Goal: Task Accomplishment & Management: Complete application form

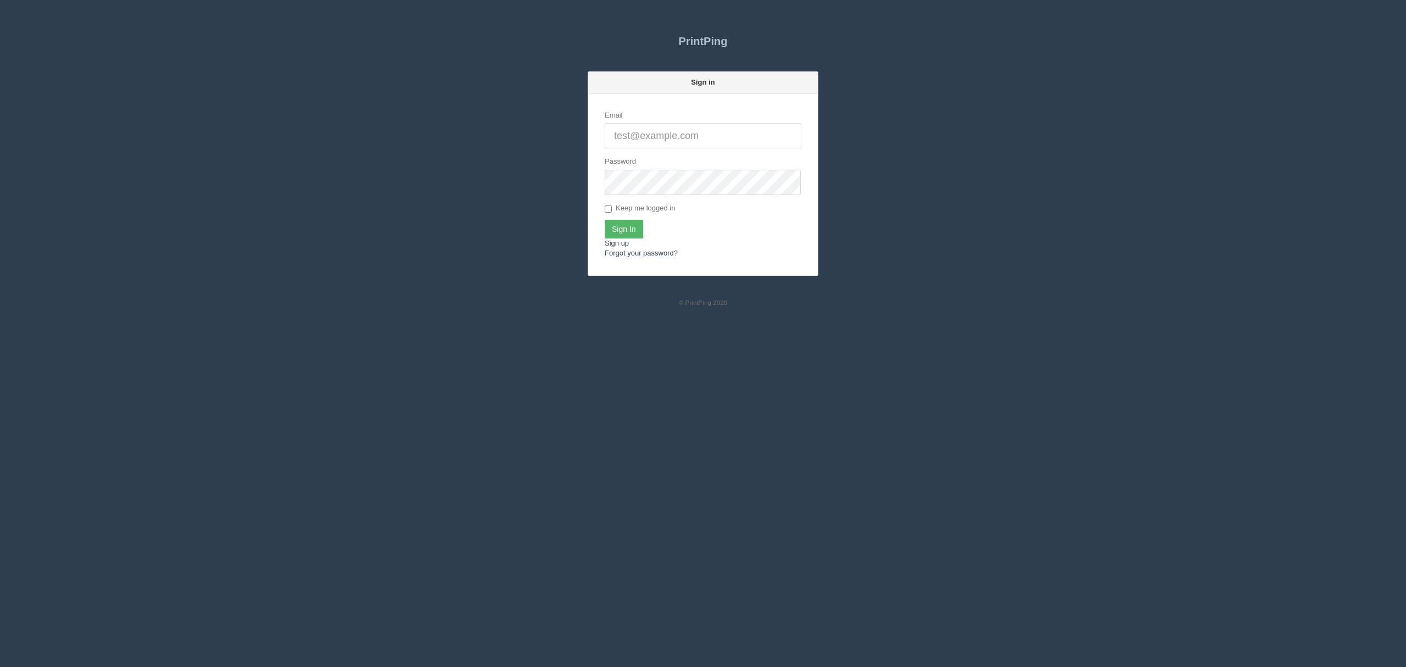
type input "[EMAIL_ADDRESS][DOMAIN_NAME]"
click at [621, 227] on input "Sign In" at bounding box center [624, 229] width 38 height 19
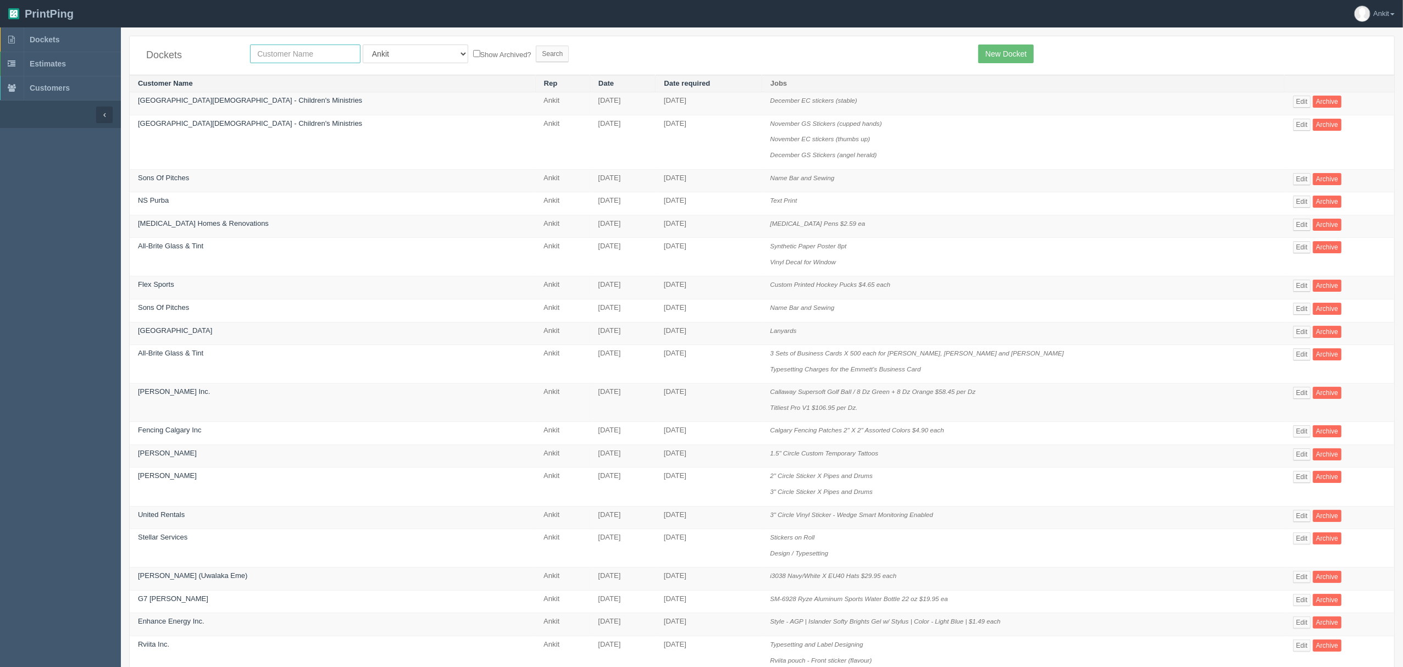
click at [275, 51] on input "text" at bounding box center [305, 54] width 110 height 19
type input "era"
click at [536, 55] on input "Search" at bounding box center [552, 54] width 33 height 16
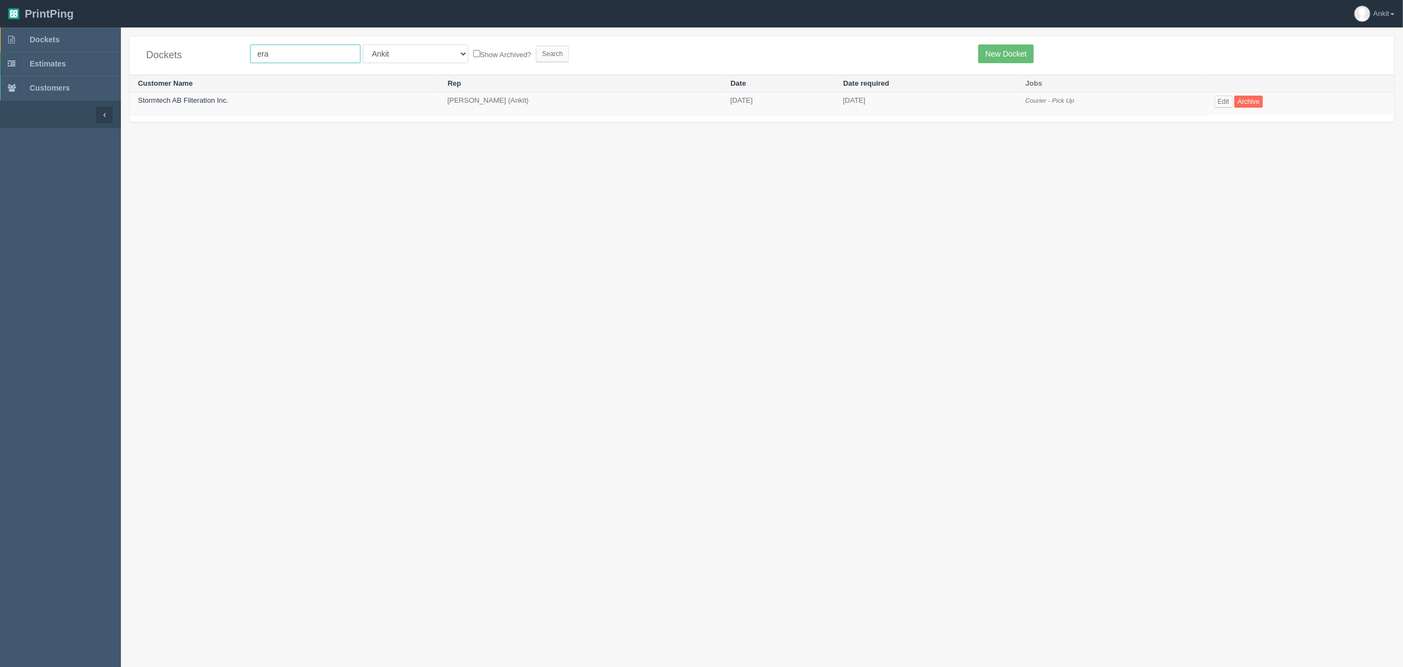
drag, startPoint x: 297, startPoint y: 56, endPoint x: 258, endPoint y: 55, distance: 38.5
click at [258, 55] on input "era" at bounding box center [305, 54] width 110 height 19
type input "electronic"
click at [536, 56] on input "Search" at bounding box center [552, 54] width 33 height 16
click at [1007, 53] on link "New Docket" at bounding box center [1005, 54] width 55 height 19
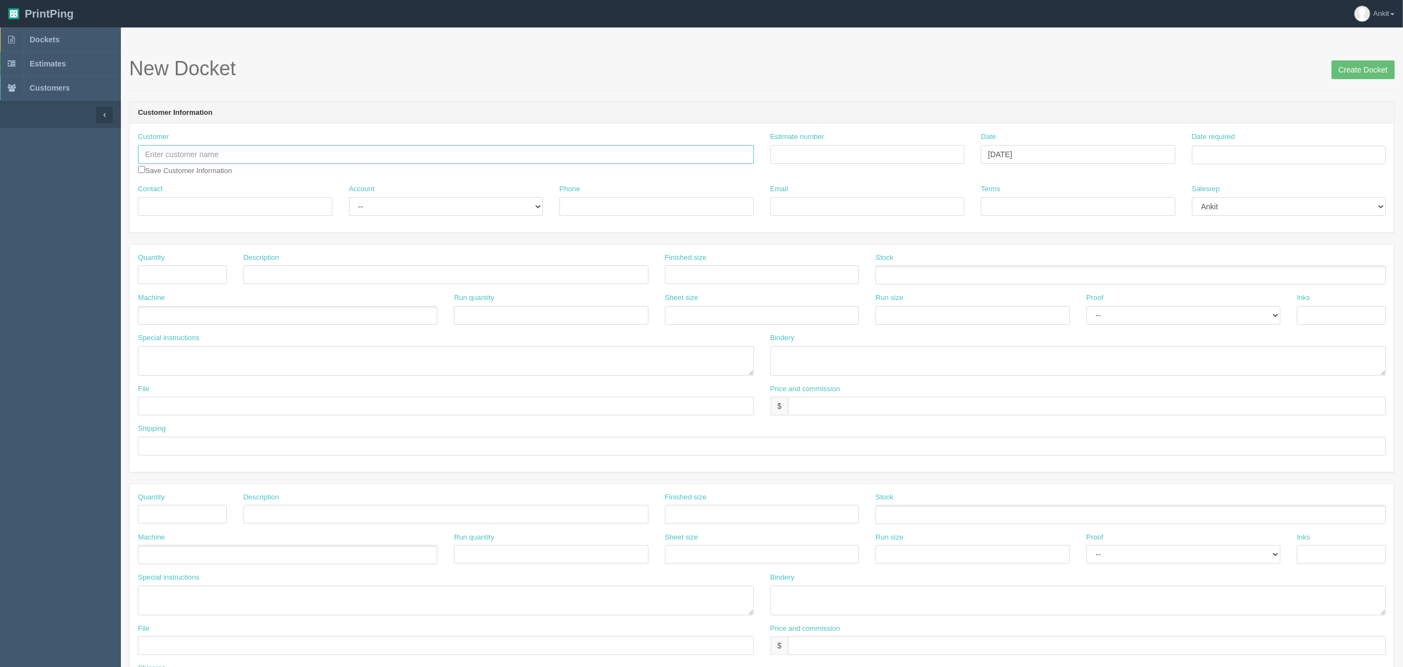
click at [427, 157] on input "text" at bounding box center [446, 154] width 616 height 19
type input "Electronic recyling Association"
click at [269, 209] on input "Contact" at bounding box center [235, 206] width 194 height 19
type input "[PERSON_NAME]"
drag, startPoint x: 405, startPoint y: 205, endPoint x: 407, endPoint y: 212, distance: 6.9
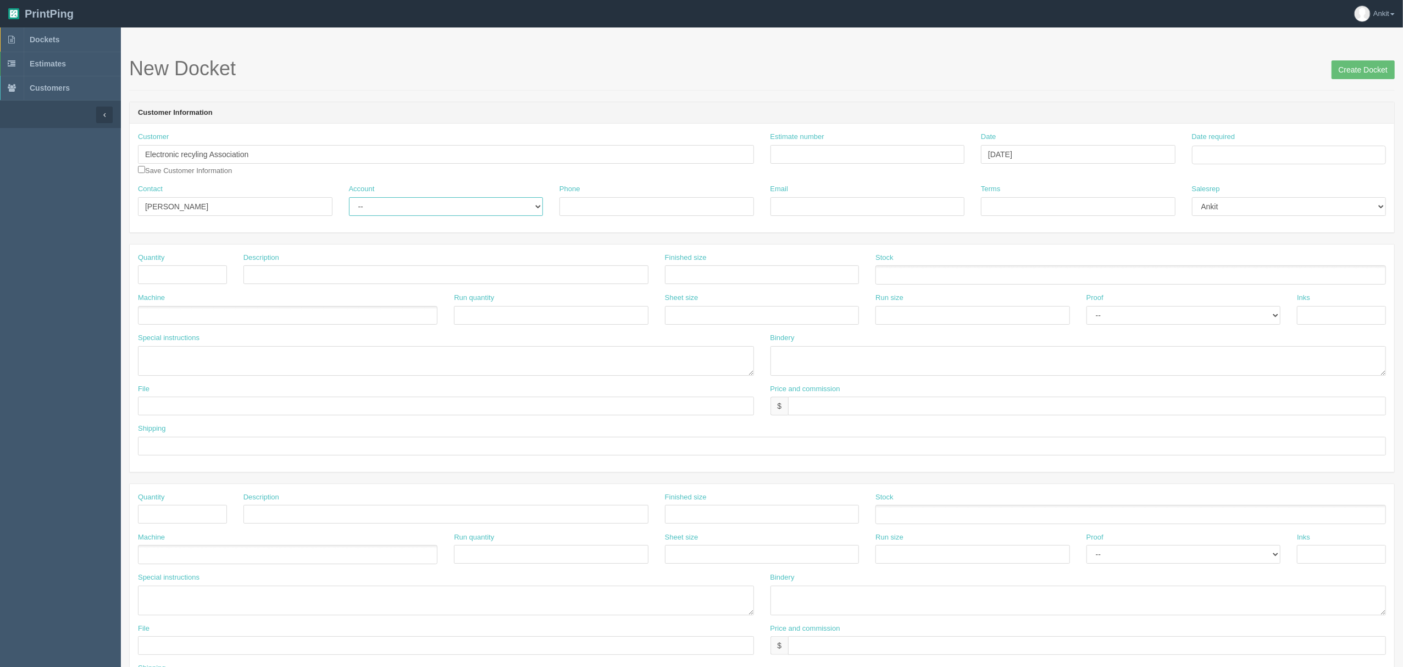
click at [405, 205] on select "-- Existing Client Allrush Client Rep Client" at bounding box center [446, 206] width 194 height 19
select select "Allrush Client"
click at [349, 197] on select "-- Existing Client Allrush Client Rep Client" at bounding box center [446, 206] width 194 height 19
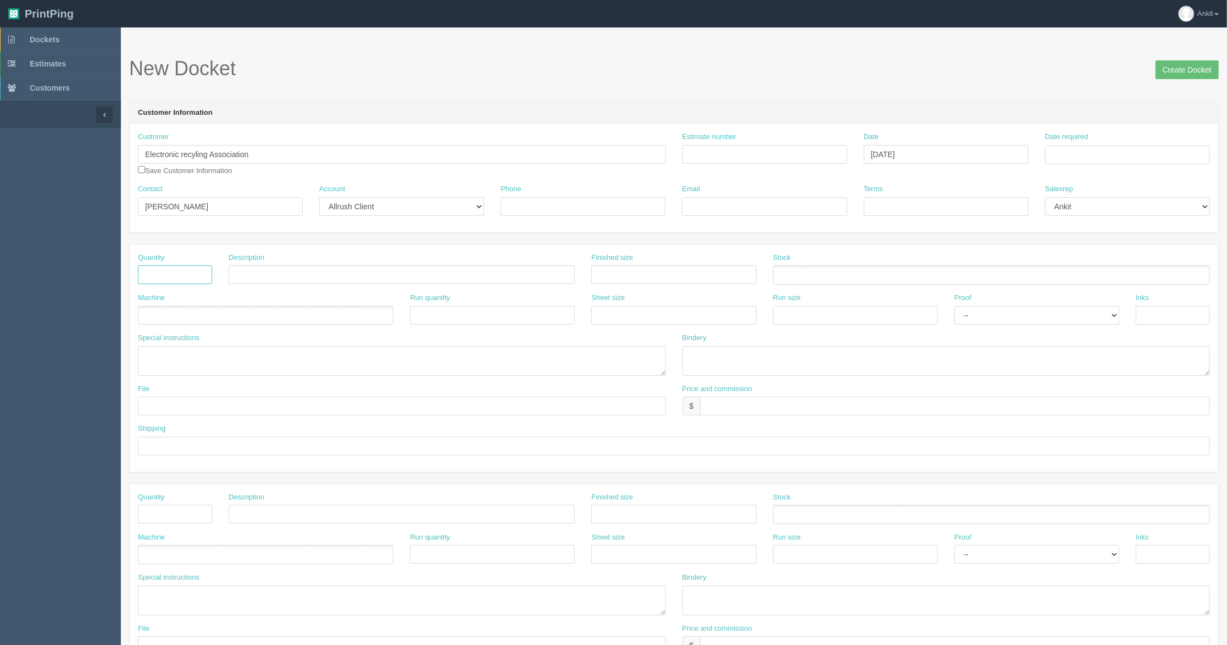
click at [181, 270] on input "text" at bounding box center [175, 274] width 74 height 19
type input "1000"
type input "P"
type input "ERA Pen"
click at [732, 214] on input "Email" at bounding box center [764, 206] width 165 height 19
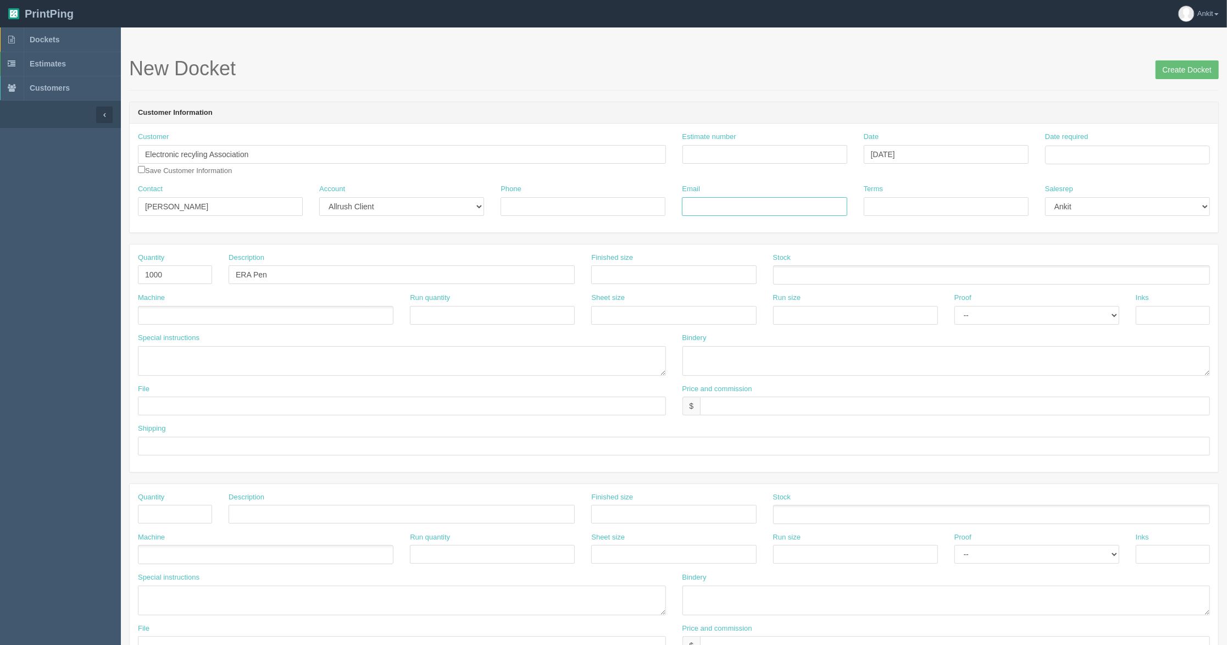
paste input "sally@era.ca"
type input "sally@era.ca"
click at [533, 209] on input "Phone" at bounding box center [582, 206] width 165 height 19
paste input "403-262-4488 ext:1012 |"
type input "403-262-4488 ext:1012"
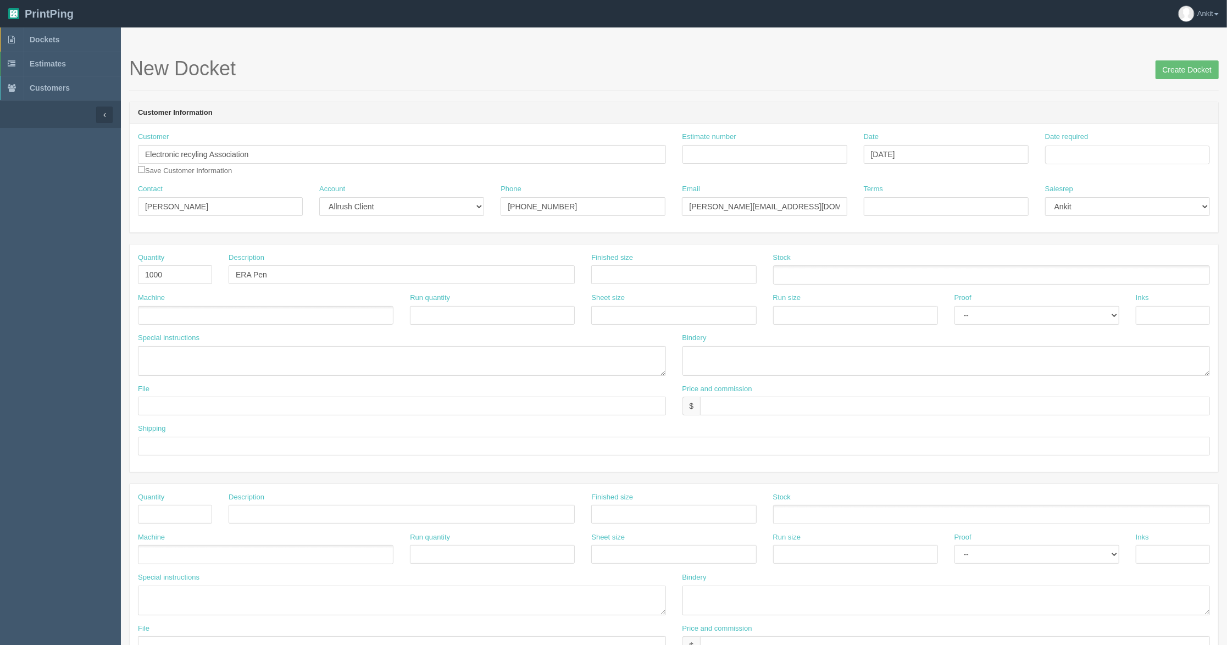
click at [215, 313] on ul at bounding box center [265, 315] width 255 height 19
type input "Outsource"
click at [176, 352] on textarea at bounding box center [402, 361] width 528 height 30
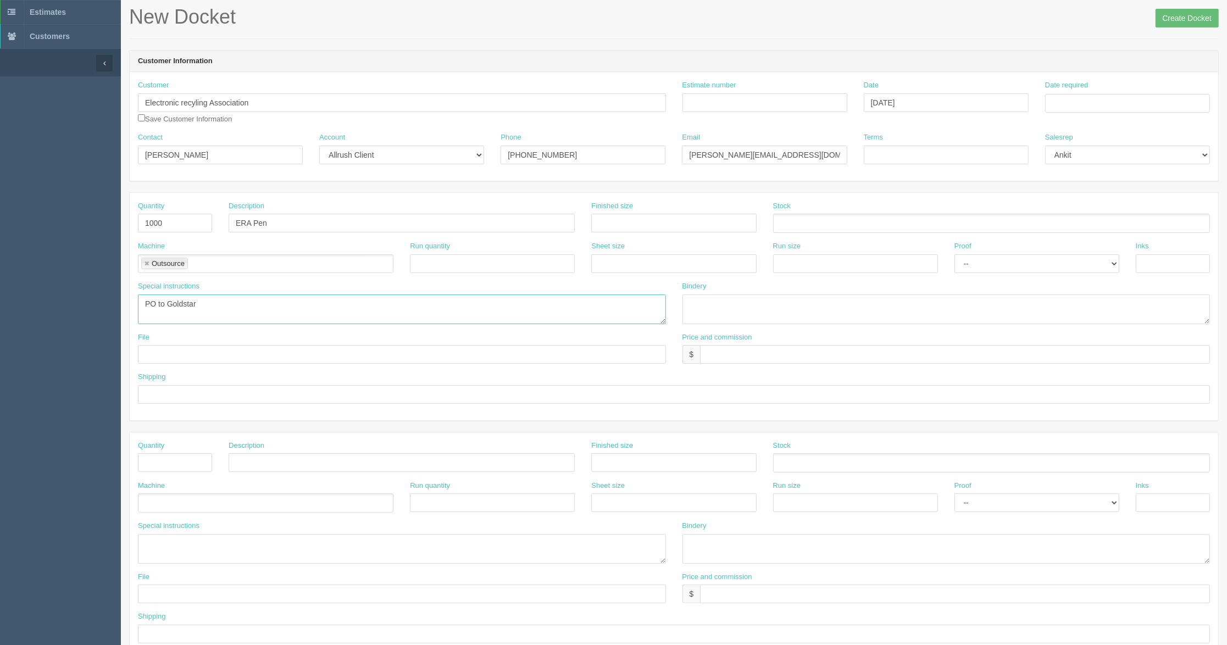
scroll to position [73, 0]
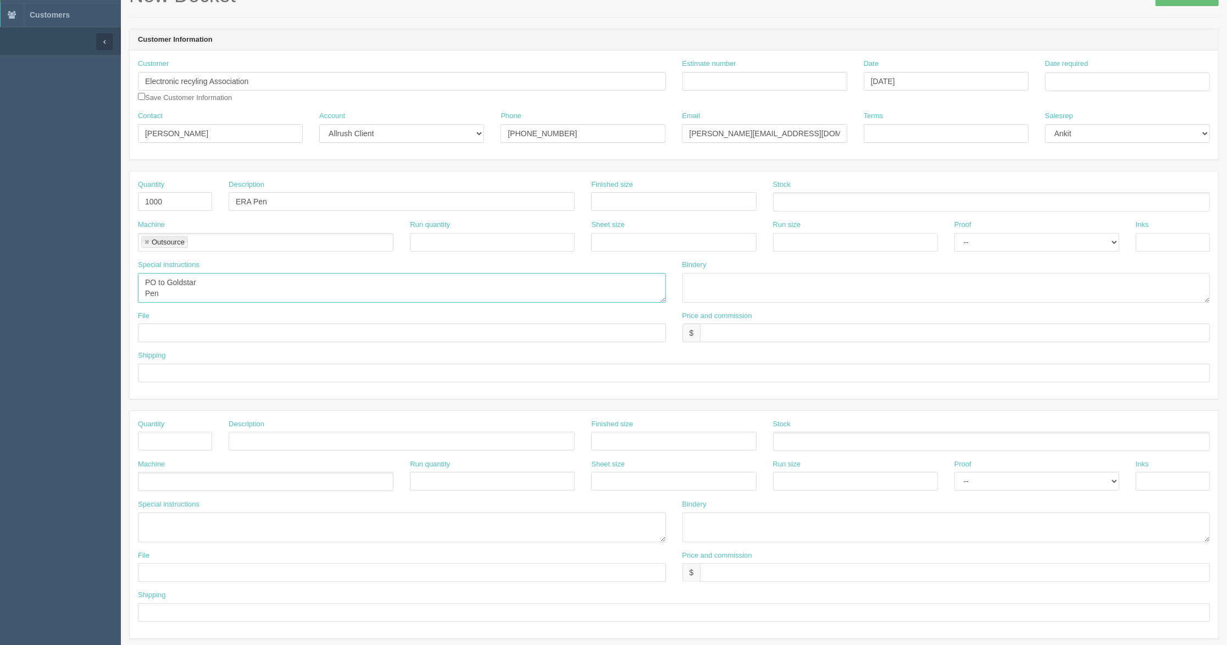
drag, startPoint x: 170, startPoint y: 297, endPoint x: 181, endPoint y: 298, distance: 11.6
click at [170, 297] on textarea "PO to Goldstar Pen" at bounding box center [402, 288] width 528 height 30
type textarea "PO to Goldstar Pen ABG White Barrel/Green Trim Qty 1000 X $"
click at [292, 202] on input "ERA Pen" at bounding box center [402, 201] width 346 height 19
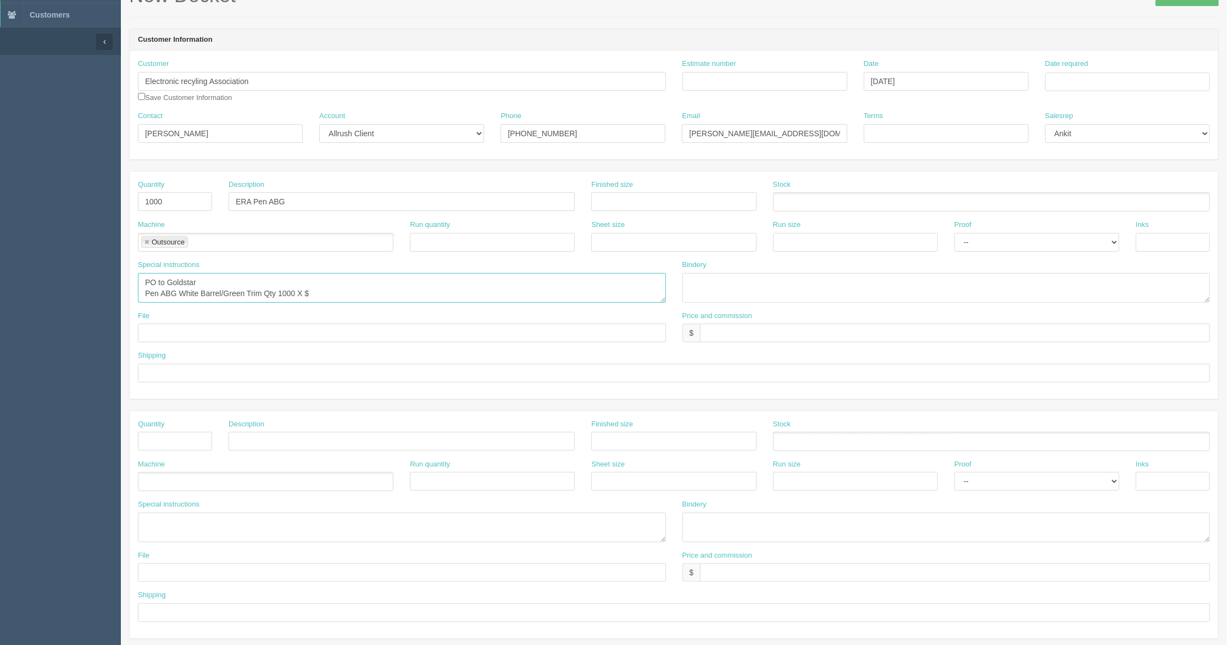
scroll to position [11, 0]
drag, startPoint x: 182, startPoint y: 286, endPoint x: 260, endPoint y: 288, distance: 78.0
click at [260, 288] on textarea "PO to Goldstar Pen ABG White Barrel/Green Trim Qty 1000 X $" at bounding box center [402, 288] width 528 height 30
click at [301, 209] on input "ERA Pen ABG" at bounding box center [402, 201] width 346 height 19
paste input "White Barrel/Green Trim"
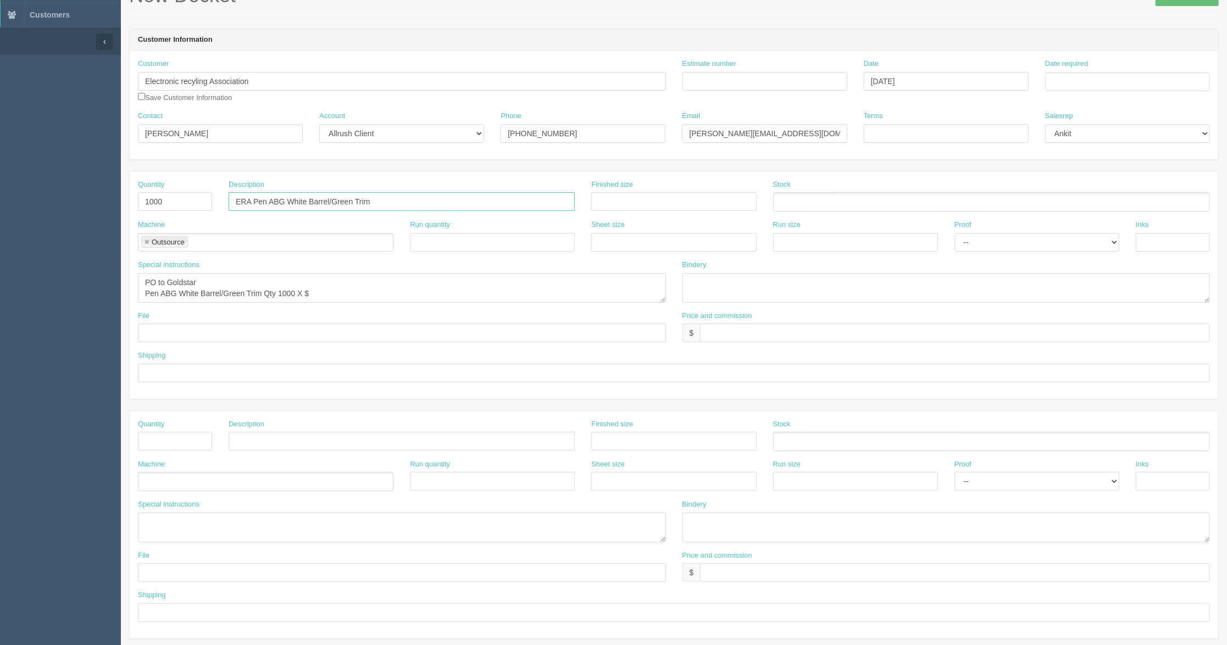
click at [268, 203] on input "ERA Pen ABG White Barrel/Green Trim" at bounding box center [402, 201] width 346 height 19
click at [425, 208] on input "ERA Pen X style ABG White Barrel/Green Trim" at bounding box center [402, 201] width 346 height 19
type input "ERA Pen X style ABG White Barrel/Green Trim $.59"
click at [791, 335] on input "text" at bounding box center [955, 333] width 510 height 19
type input "$590"
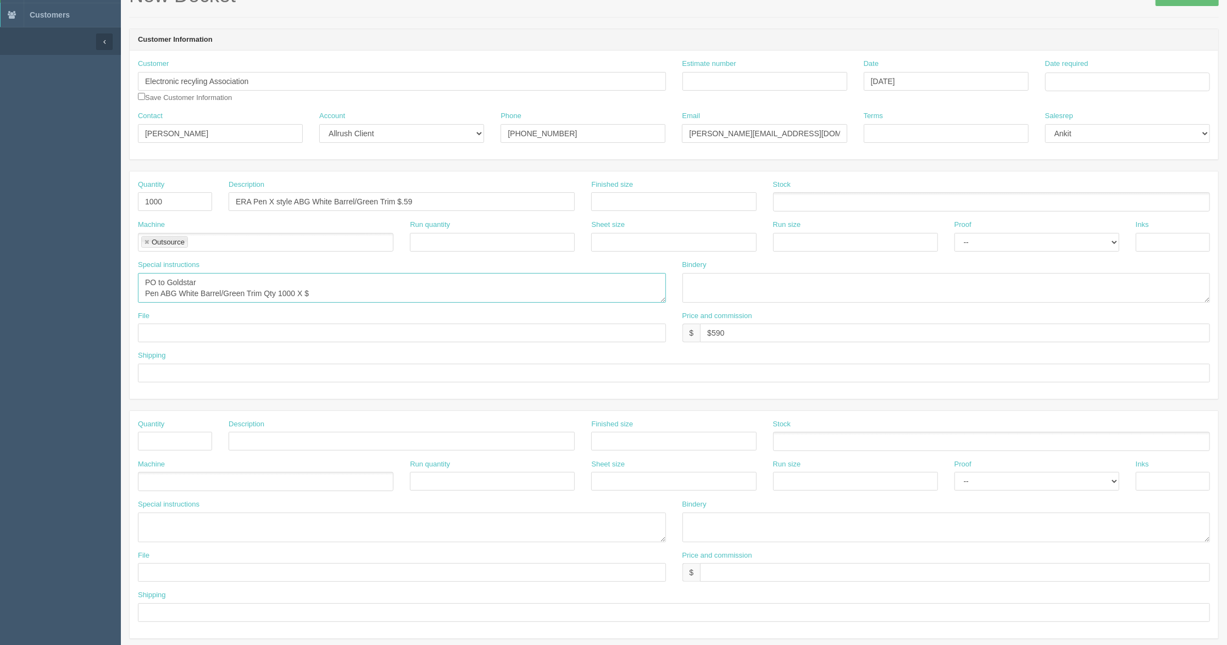
click at [321, 284] on textarea "PO to Goldstar Pen ABG White Barrel/Green Trim Qty 1000 X $" at bounding box center [402, 288] width 528 height 30
click at [214, 297] on textarea "PO to Goldstar Pen ABG White Barrel/Green Trim Qty 1000 X $ Pen FMC" at bounding box center [402, 288] width 528 height 30
type textarea "PO to Goldstar Pen ABG White Barrel/Green Trim Qty 1000 X $ Pen FMC White Qty 1…"
click at [180, 446] on input "text" at bounding box center [175, 441] width 74 height 19
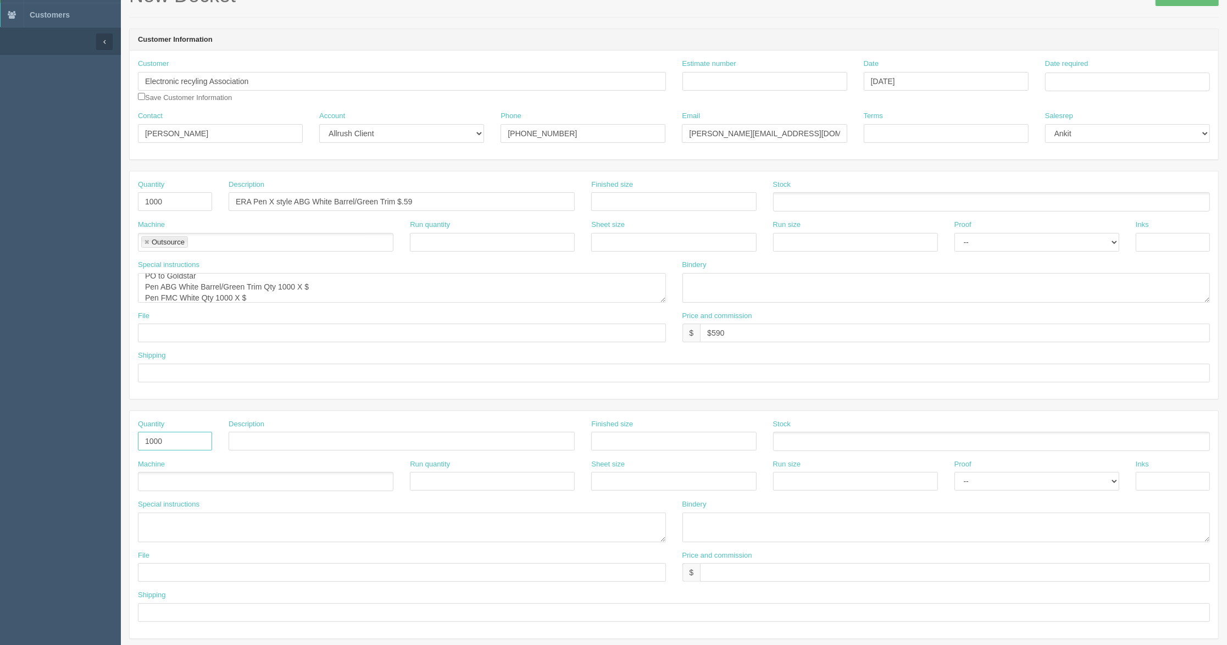
type input "1000"
click at [348, 449] on input "ERA Pen X style FMC White" at bounding box center [402, 441] width 346 height 19
type input "ERA Pen X style FMC White Barrel/Black Trim $.79 each"
click at [458, 205] on input "ERA Pen X style ABG White Barrel/Green Trim $.59" at bounding box center [402, 201] width 346 height 19
type input "ERA Pen X style ABG White Barrel/Green Trim $.59 each"
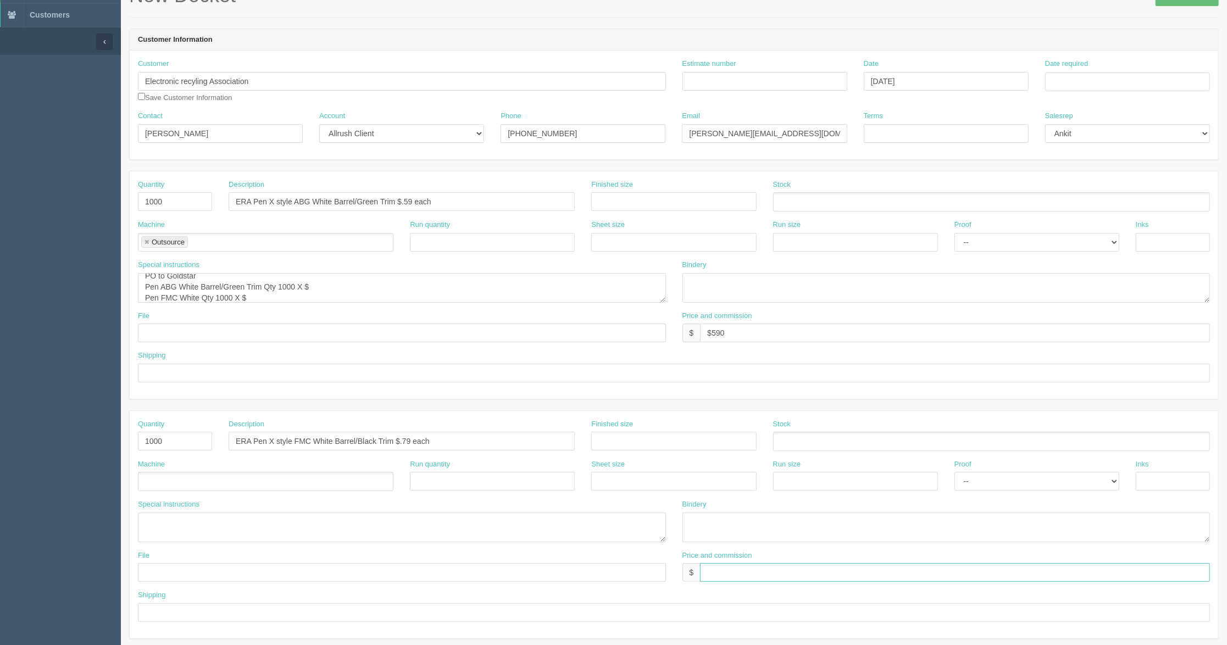
click at [735, 576] on input "text" at bounding box center [955, 572] width 510 height 19
type input "$790"
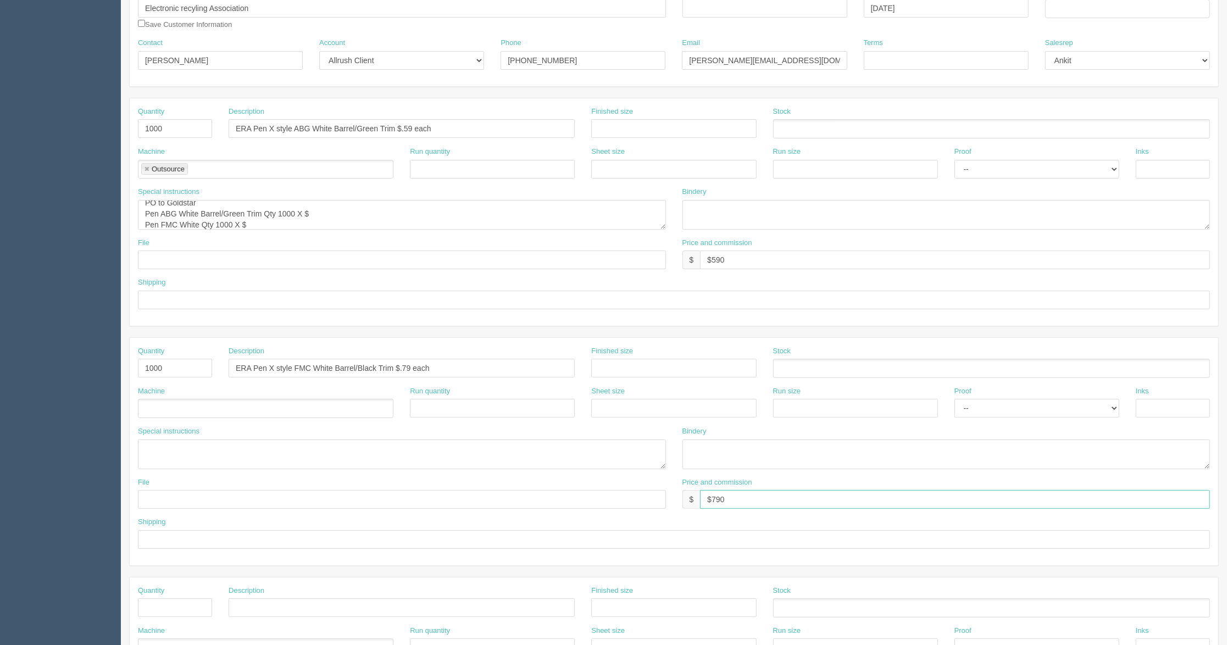
scroll to position [220, 0]
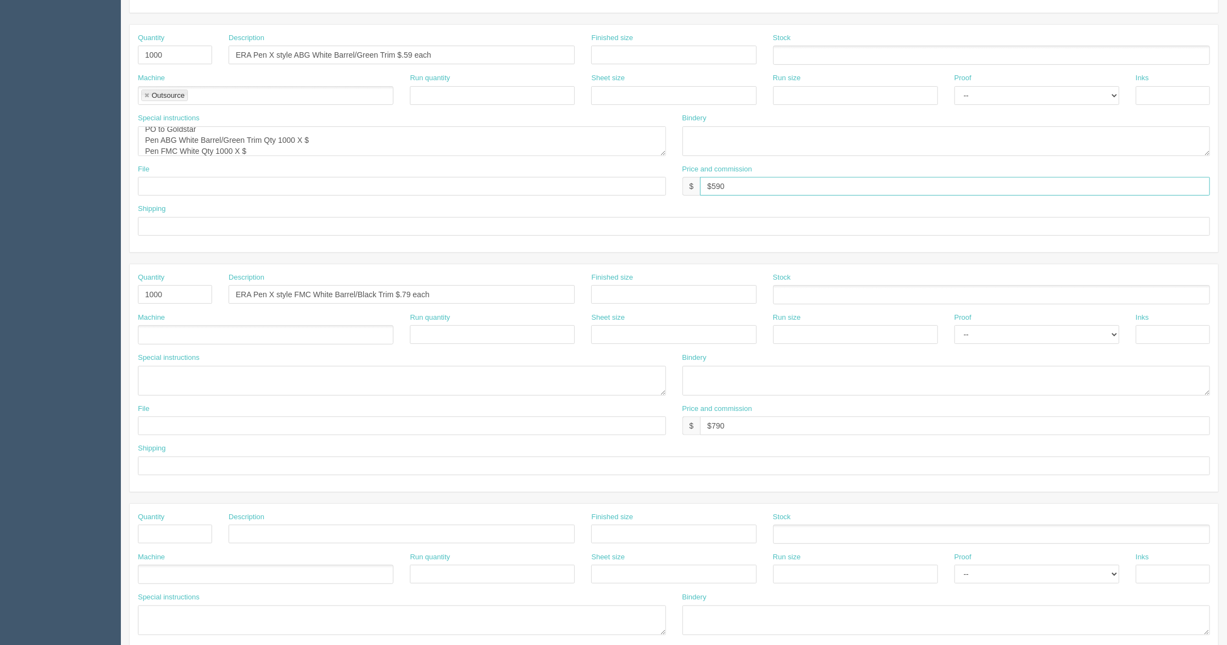
click at [760, 193] on input "$590" at bounding box center [955, 186] width 510 height 19
click at [748, 188] on input "$590 AG$" at bounding box center [955, 186] width 510 height 19
type input "$590 AG$27 AR$279.25"
click at [748, 431] on input "$790" at bounding box center [955, 425] width 510 height 19
drag, startPoint x: 727, startPoint y: 190, endPoint x: 796, endPoint y: 181, distance: 68.6
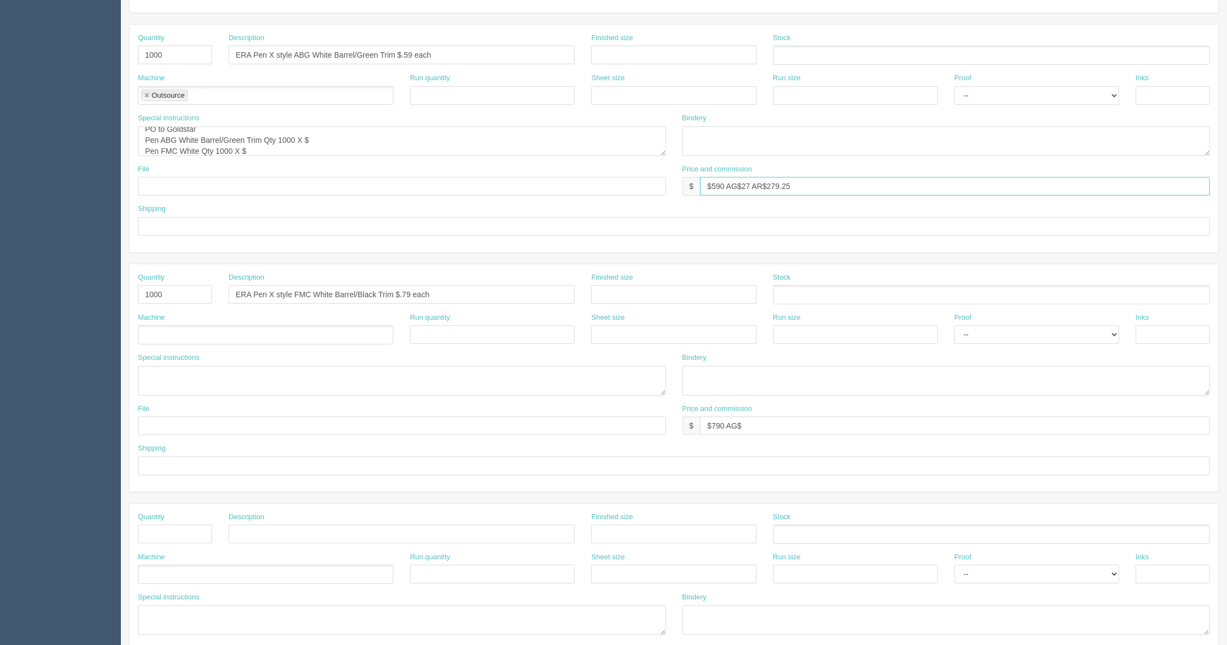
click at [796, 181] on input "$590 AG$27 AR$279.25" at bounding box center [955, 186] width 510 height 19
click at [769, 427] on input "$790 AG$" at bounding box center [955, 425] width 510 height 19
paste input "AG$27 AR$279.25"
type input "$790 AG$27 AR$279.25"
click at [808, 192] on input "$590 AG$27 AR$279.25" at bounding box center [955, 186] width 510 height 19
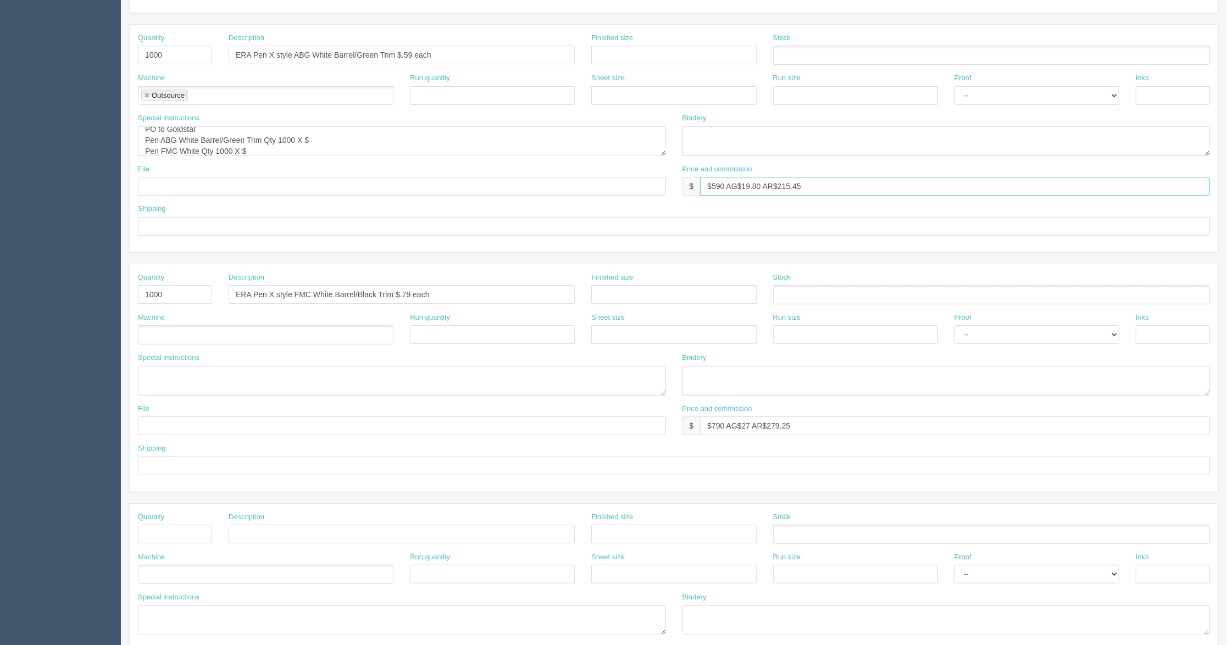
type input "$590 AG$19.80 AR$215.45"
drag, startPoint x: 264, startPoint y: 152, endPoint x: 158, endPoint y: 152, distance: 106.0
click at [158, 152] on textarea "PO to Goldstar Pen ABG White Barrel/Green Trim Qty 1000 X $ Pen FMC White Qty 1…" at bounding box center [402, 141] width 528 height 30
click at [223, 145] on textarea "PO to Goldstar Pen ABG White Barrel/Green Trim Qty 1000 X $ Pen FMC White Qty 1…" at bounding box center [402, 141] width 528 height 30
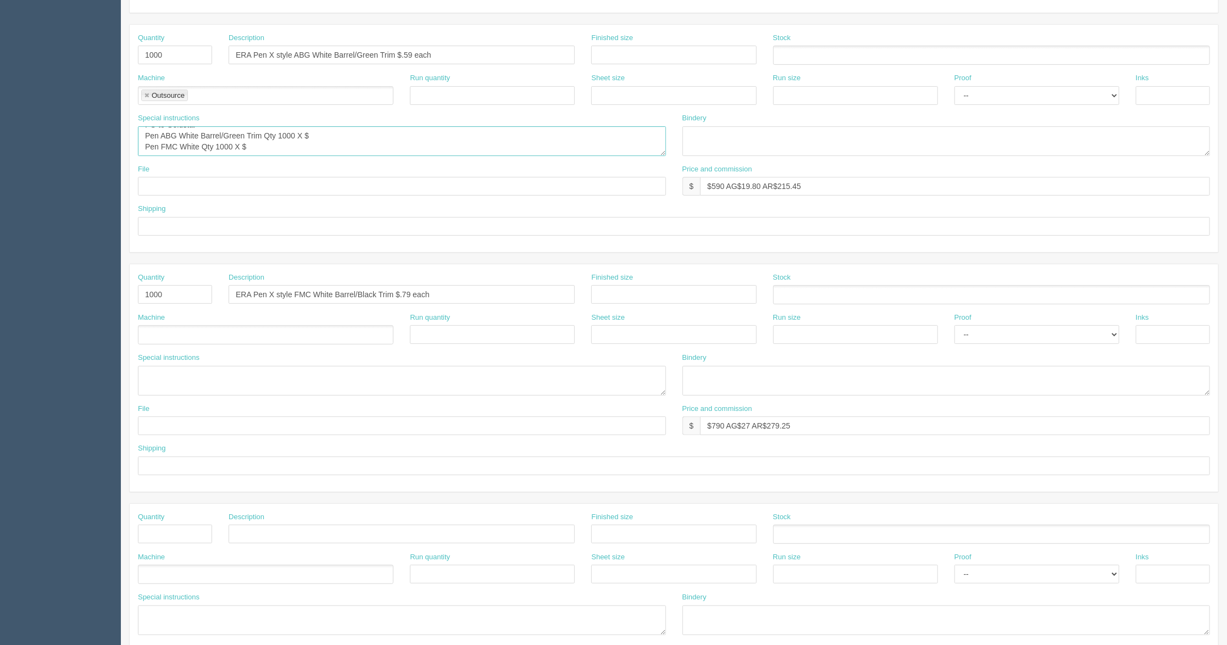
scroll to position [0, 0]
drag, startPoint x: 271, startPoint y: 137, endPoint x: 150, endPoint y: 139, distance: 120.9
click at [150, 139] on textarea "PO to Goldstar Pen ABG White Barrel/Green Trim Qty 1000 X $ Pen FMC White Qty 1…" at bounding box center [402, 141] width 528 height 30
click at [199, 154] on textarea "PO to Goldstar Pen ABG White Barrel/Green Trim Qty 1000 X $ Pen FMC White Qty 1…" at bounding box center [402, 141] width 528 height 30
click at [323, 149] on textarea "PO to Goldstar Pen ABG White Barrel/Green Trim Qty 1000 X $ Pen FMC White Qty 1…" at bounding box center [402, 141] width 528 height 30
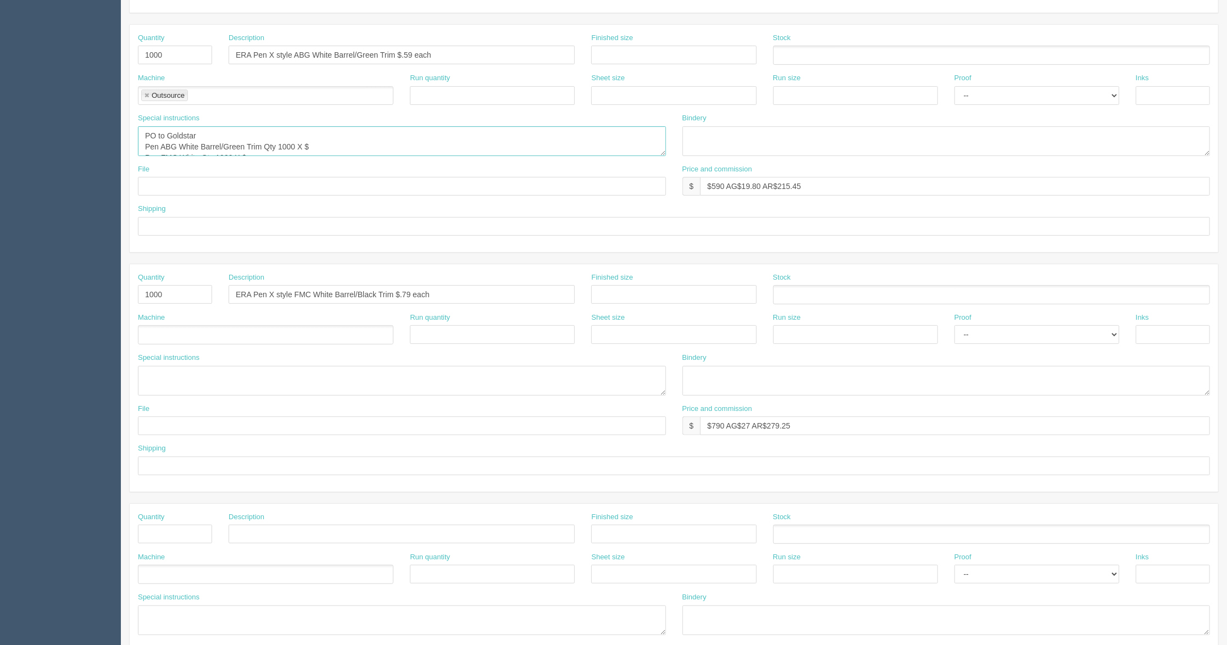
click at [315, 146] on textarea "PO to Goldstar Pen ABG White Barrel/Green Trim Qty 1000 X $ Pen FMC White Qty 1…" at bounding box center [402, 141] width 528 height 30
drag, startPoint x: 324, startPoint y: 143, endPoint x: 137, endPoint y: 137, distance: 186.9
click at [137, 137] on div "Special instructions PO to Goldstar Pen ABG White Barrel/Green Trim Qty 1000 X …" at bounding box center [402, 138] width 544 height 51
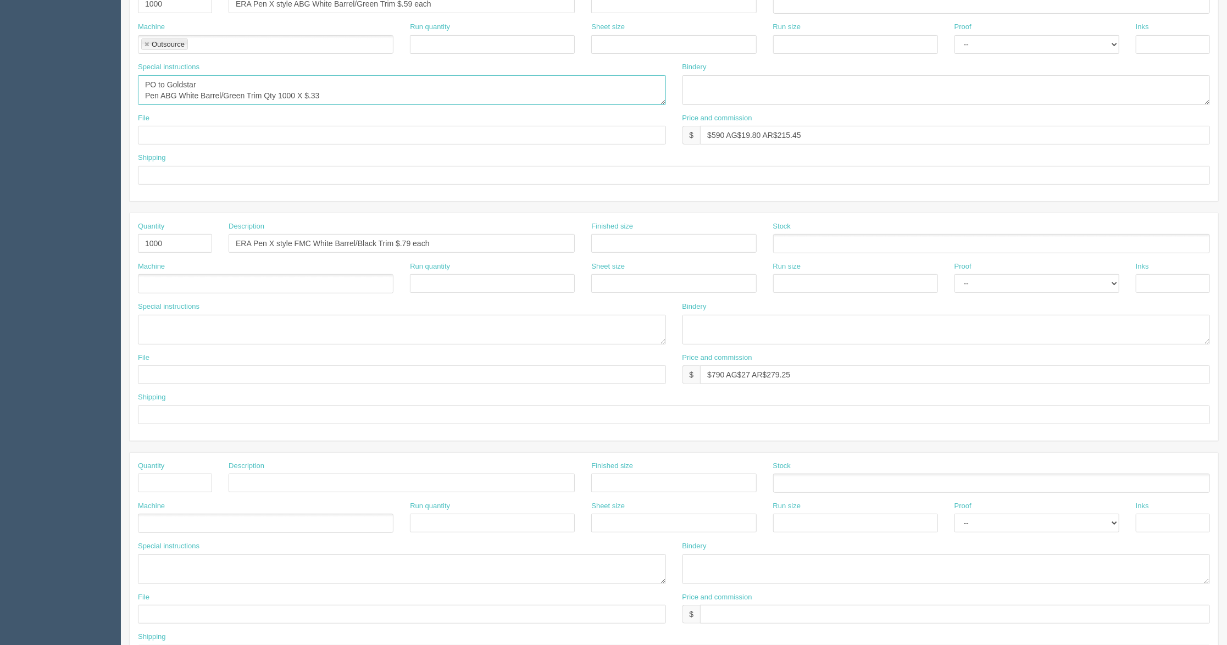
scroll to position [293, 0]
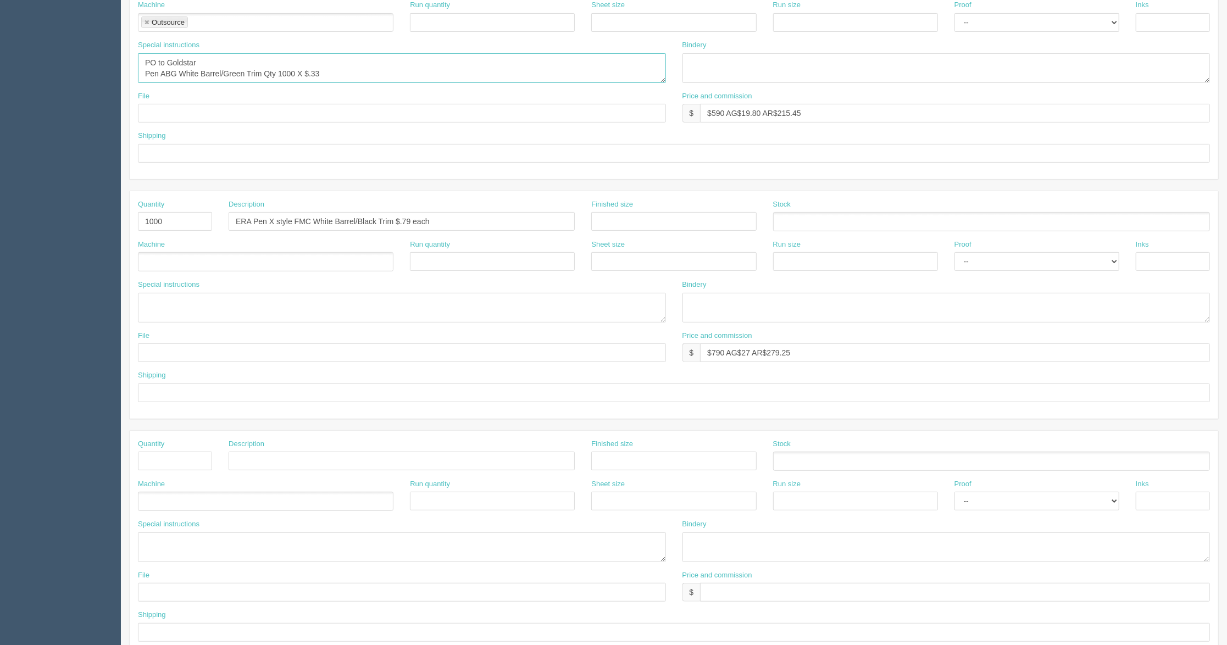
type textarea "PO to Goldstar Pen ABG White Barrel/Green Trim Qty 1000 X $.33"
click at [198, 303] on textarea at bounding box center [402, 308] width 528 height 30
paste textarea "PO to Goldstar Pen ABG White Barrel/Green Trim Qty 1000 X $.33"
click at [329, 319] on textarea "PO to Goldstar Pen ABG White Barrel/Green Trim Qty 1000 X $.33" at bounding box center [402, 308] width 528 height 30
type textarea "PO to Goldstar Pen ABG White Barrel/Green Trim Qty 1000 X $.45"
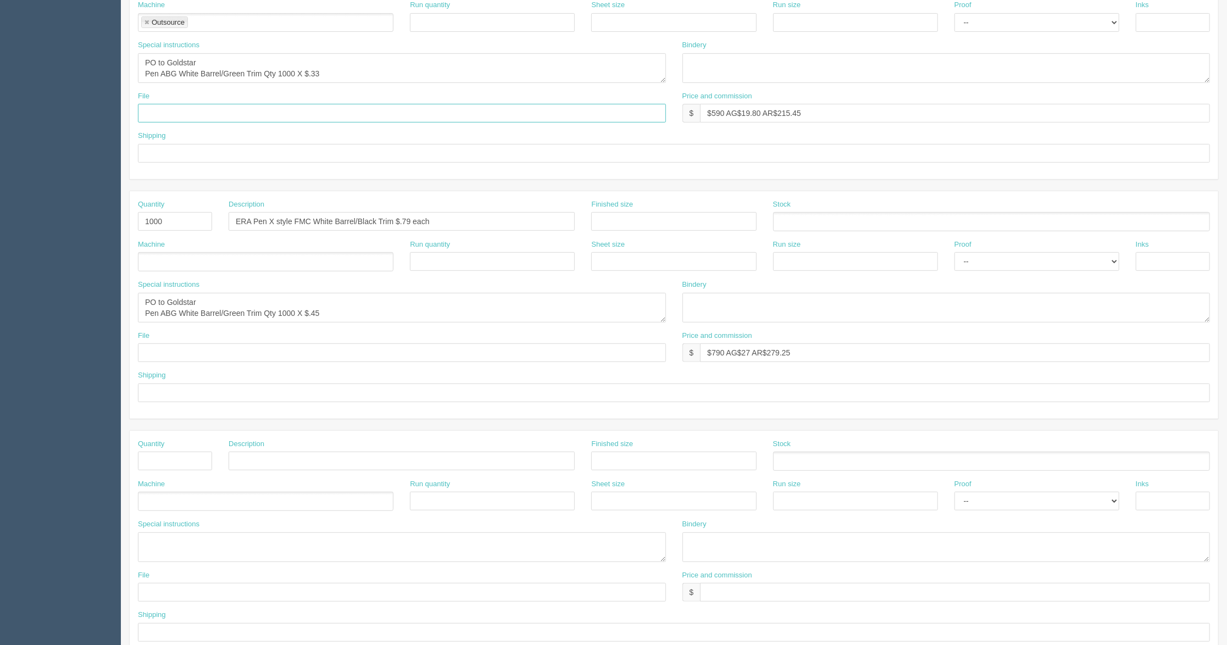
click at [300, 117] on input "text" at bounding box center [402, 113] width 528 height 19
type input "sent to vendor"
drag, startPoint x: 212, startPoint y: 111, endPoint x: 115, endPoint y: 123, distance: 96.9
click at [115, 123] on section "Dockets Estimates Customers" at bounding box center [613, 220] width 1227 height 970
click at [187, 355] on input "text" at bounding box center [402, 352] width 528 height 19
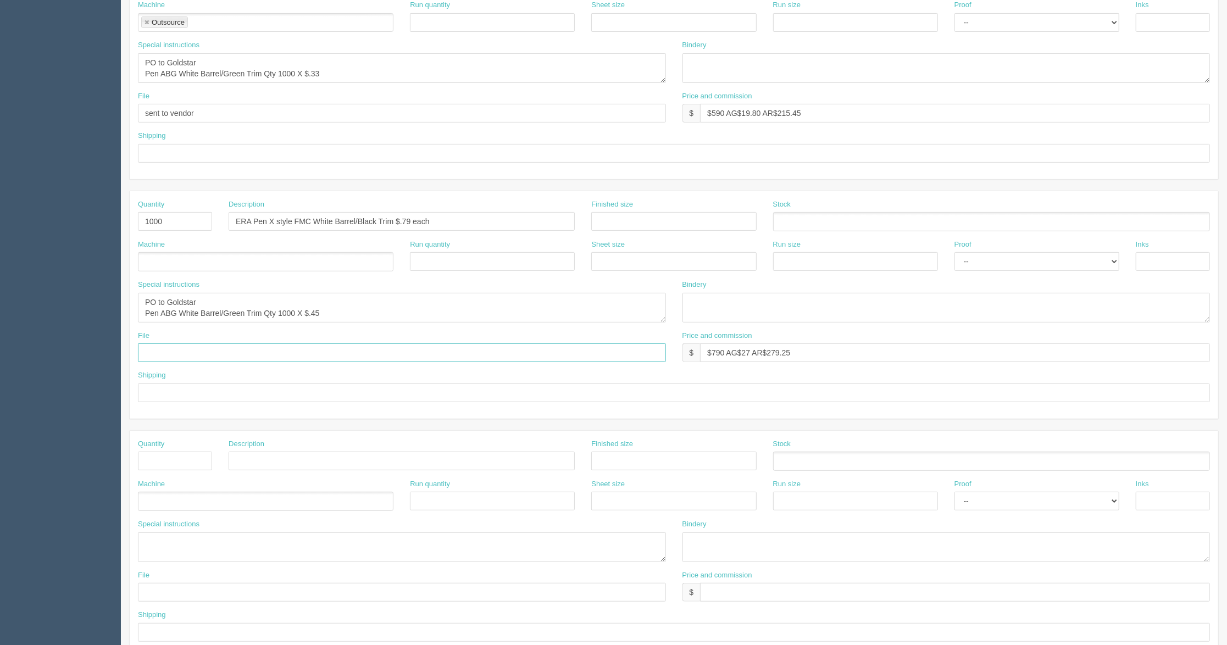
paste input "sent to vendor"
type input "sent to vendor"
click at [186, 145] on input "text" at bounding box center [674, 153] width 1072 height 19
type input "c"
click at [185, 157] on input "text" at bounding box center [674, 153] width 1072 height 19
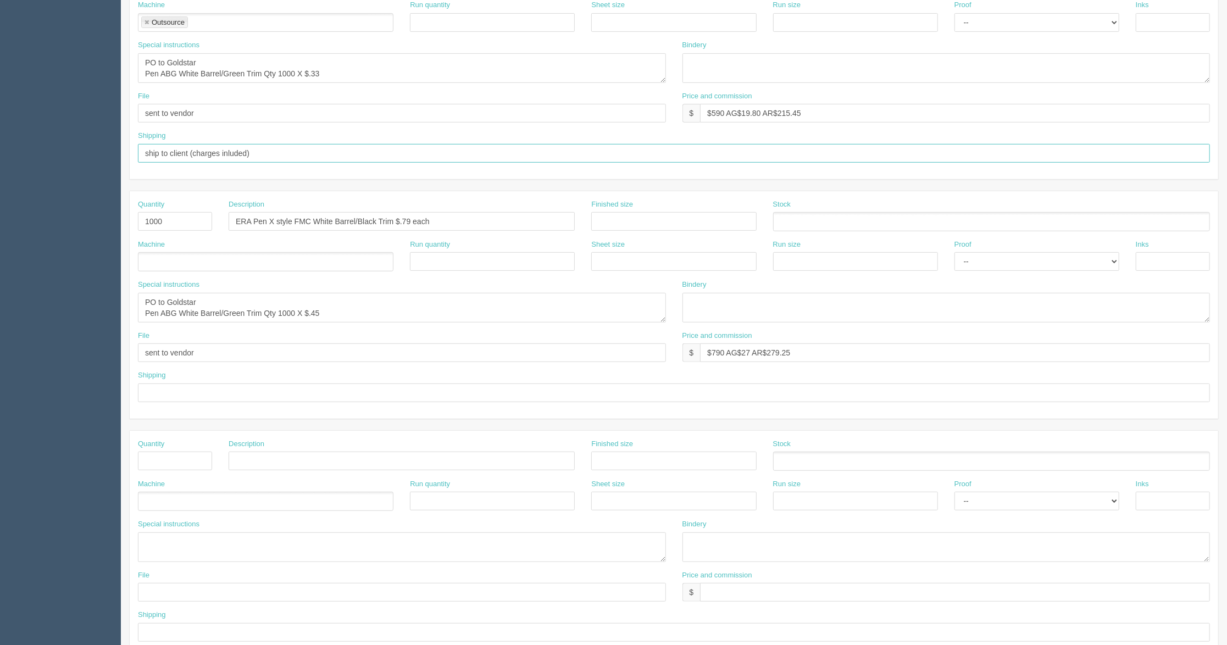
drag, startPoint x: 277, startPoint y: 154, endPoint x: 105, endPoint y: 151, distance: 171.5
click at [105, 151] on section "Dockets Estimates Customers" at bounding box center [613, 220] width 1227 height 970
type input "ship to client (charges inluded)"
click at [212, 398] on input "text" at bounding box center [674, 392] width 1072 height 19
paste input "ship to client (charges inluded)"
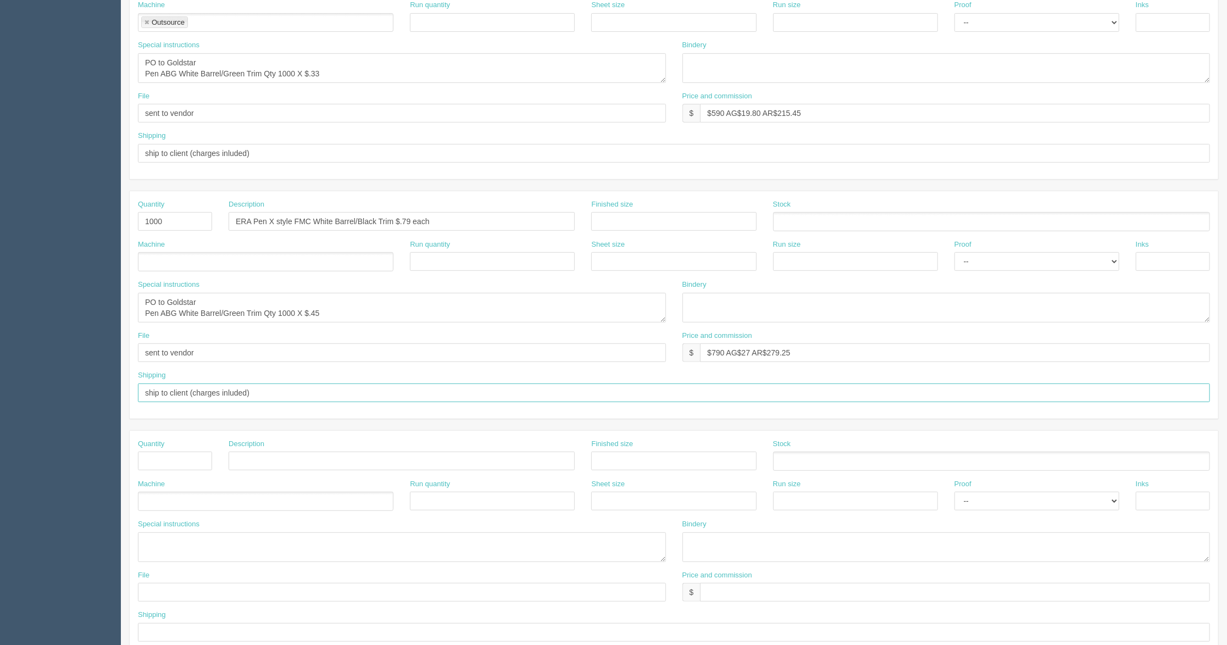
type input "ship to client (charges inluded)"
click at [275, 156] on input "ship to client (charges inluded)" at bounding box center [674, 153] width 1072 height 19
drag, startPoint x: 407, startPoint y: 155, endPoint x: 256, endPoint y: 152, distance: 151.1
click at [256, 152] on input "ship to client (charges inluded) | client to pay deposit upon proof approval" at bounding box center [674, 153] width 1072 height 19
type input "ship to client (charges inluded) | client to pay deposit upon proof approval"
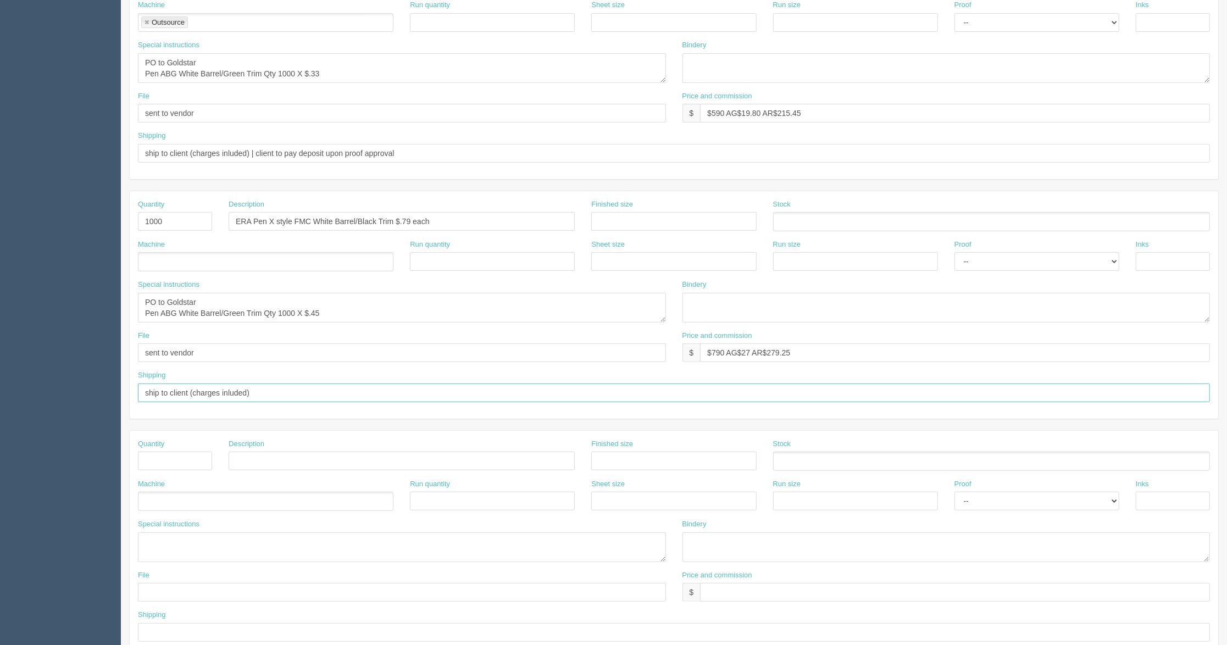
click at [316, 386] on input "ship to client (charges inluded)" at bounding box center [674, 392] width 1072 height 19
paste input "client to pay deposit upon proof approval"
type input "ship to client (charges inluded) | client to pay deposit upon proof approval"
click at [813, 355] on input "$790 AG$27 AR$279.25" at bounding box center [955, 352] width 510 height 19
type input "$790 AG$27 AR$254.25"
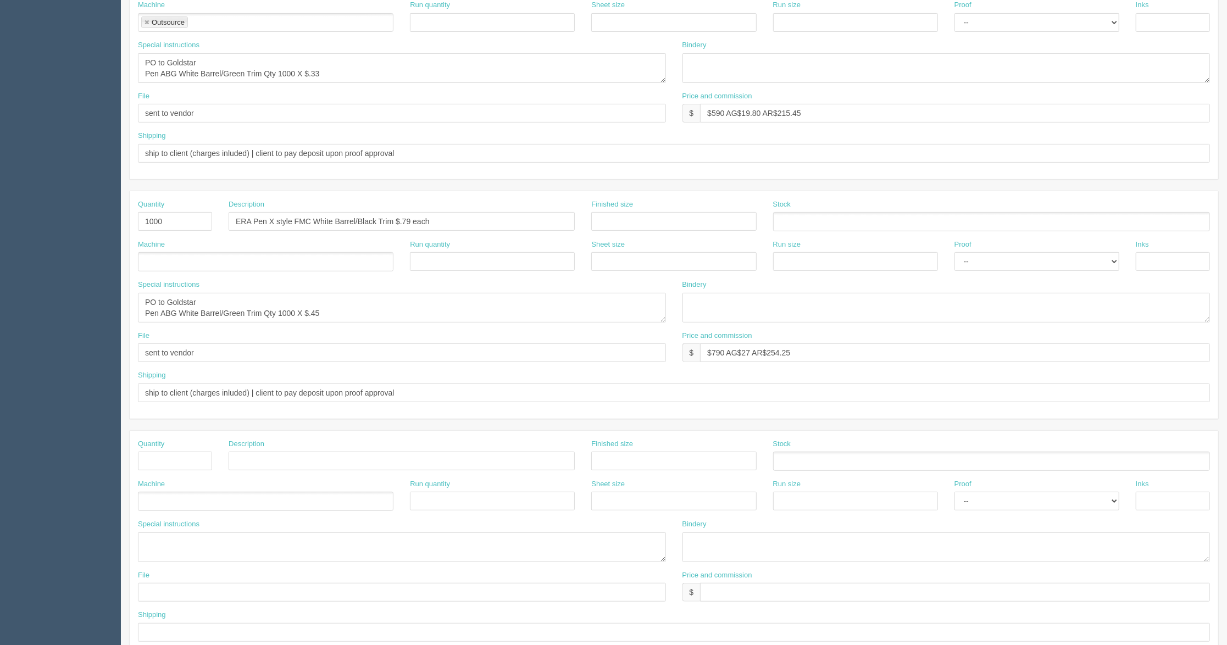
click at [807, 377] on div "Shipping ship to client (charges inluded) | client to pay deposit upon proof ap…" at bounding box center [674, 386] width 1072 height 32
drag, startPoint x: 812, startPoint y: 111, endPoint x: 850, endPoint y: 118, distance: 39.0
click at [812, 111] on input "$590 AG$19.80 AR$215.45" at bounding box center [955, 113] width 510 height 19
type input "$590 AG$19.80 AR$190.45"
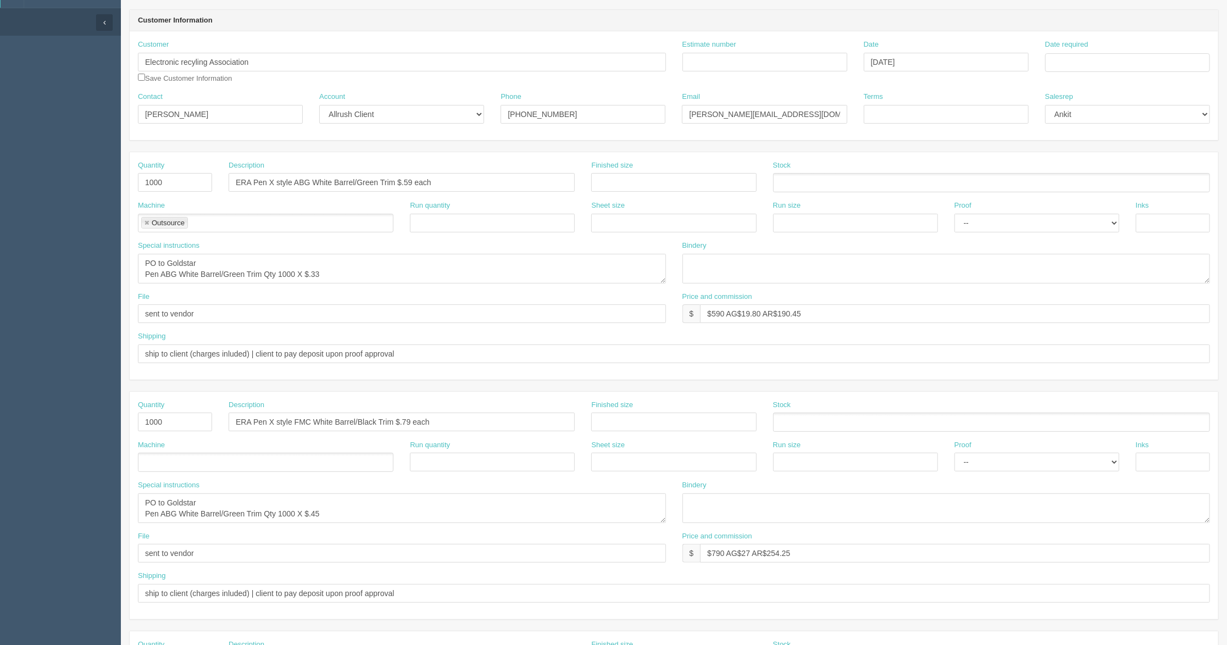
scroll to position [0, 0]
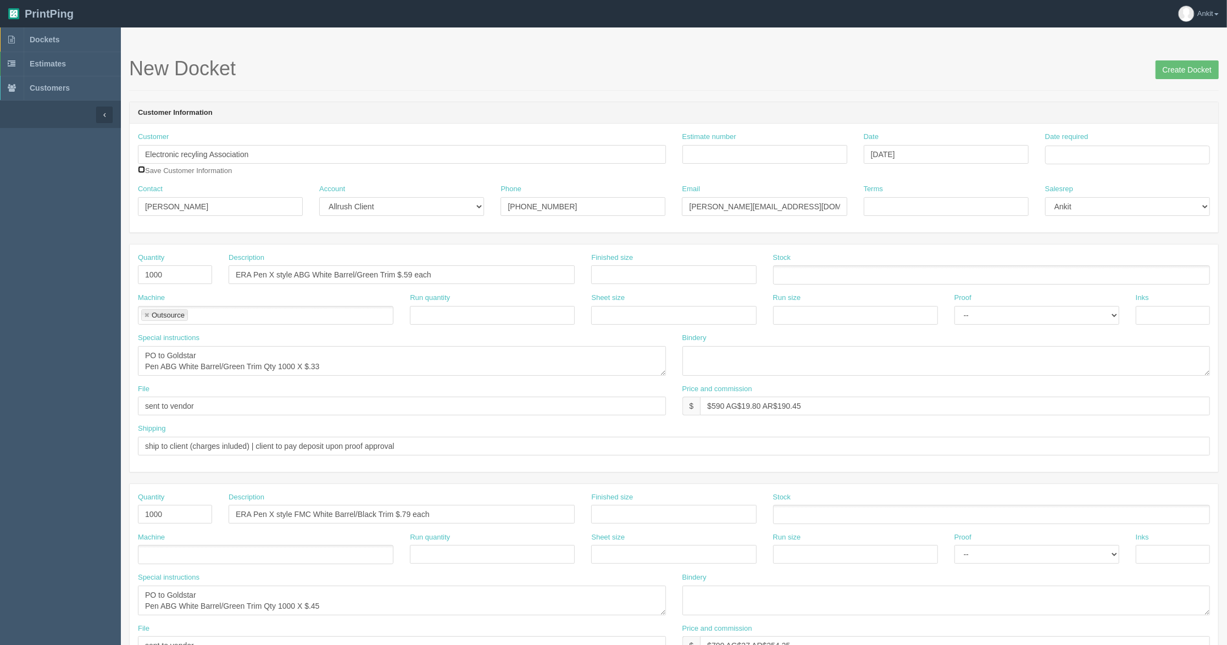
click at [141, 166] on input "checkbox" at bounding box center [141, 169] width 7 height 7
checkbox input "true"
click at [708, 157] on input "Estimate number" at bounding box center [764, 154] width 165 height 19
type input "7012"
click at [872, 213] on input "Terms" at bounding box center [946, 206] width 165 height 19
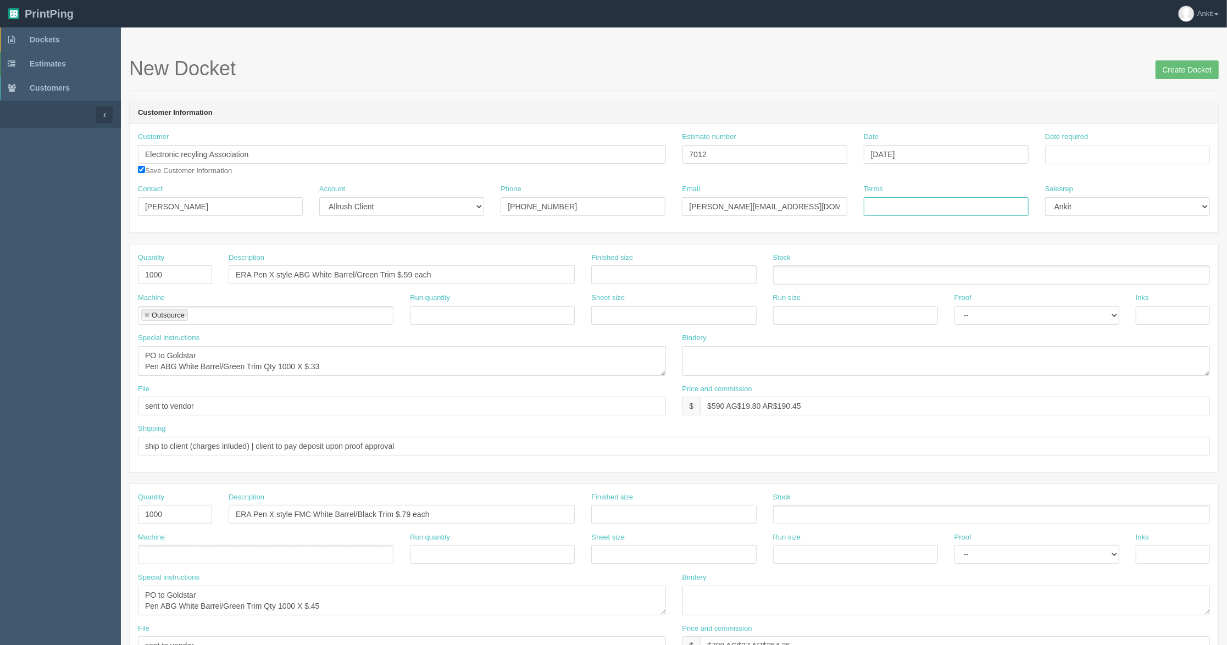
type input "COD %50 Deposit"
click at [1071, 148] on input "Date required" at bounding box center [1127, 155] width 165 height 19
click at [1092, 185] on th "October 2025" at bounding box center [1099, 179] width 73 height 22
click at [1089, 336] on span "Oct" at bounding box center [1093, 336] width 26 height 30
click at [1133, 276] on td "31" at bounding box center [1128, 277] width 13 height 16
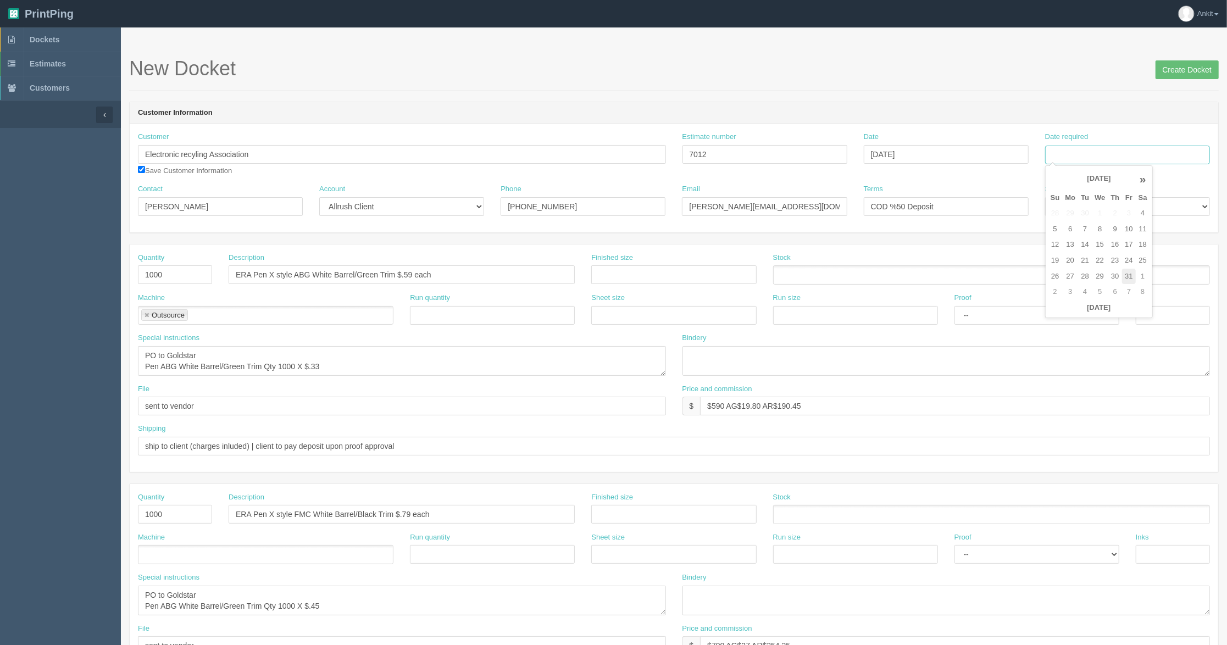
type input "October 31, 2025"
click at [1004, 248] on div "Quantity 1000 Description ERA Pen X style ABG White Barrel/Green Trim $.59 each…" at bounding box center [674, 357] width 1088 height 227
click at [1171, 71] on input "Create Docket" at bounding box center [1186, 69] width 63 height 19
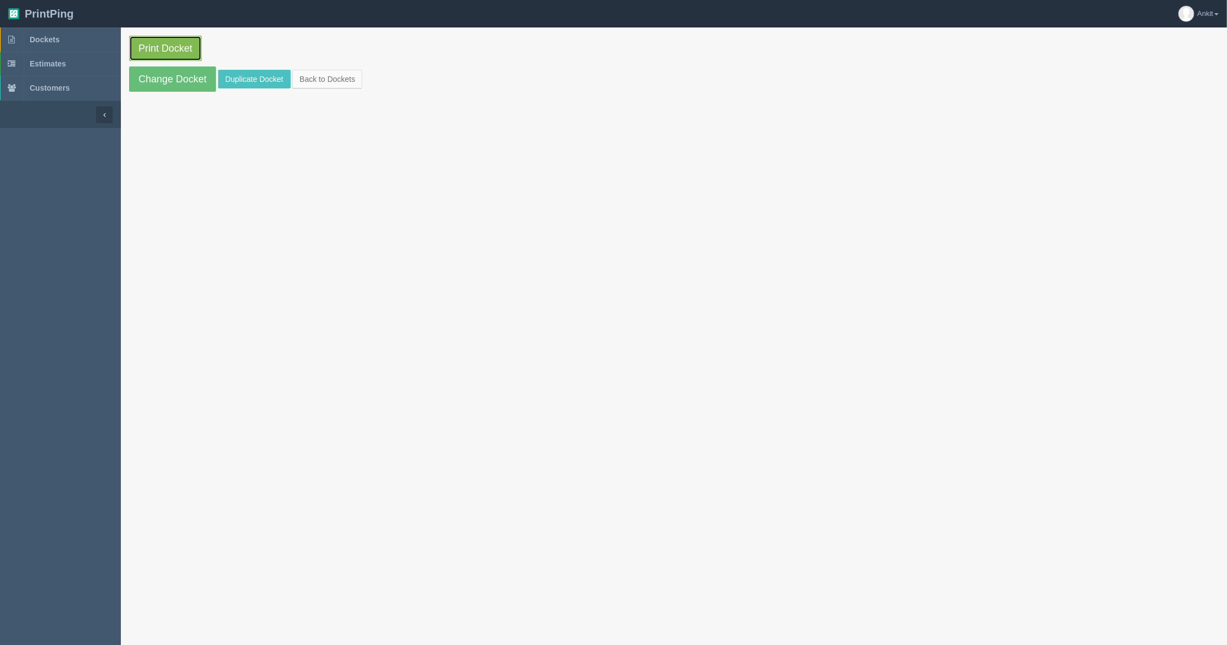
click at [170, 47] on link "Print Docket" at bounding box center [165, 48] width 73 height 25
click at [191, 80] on link "Change Docket" at bounding box center [172, 78] width 87 height 25
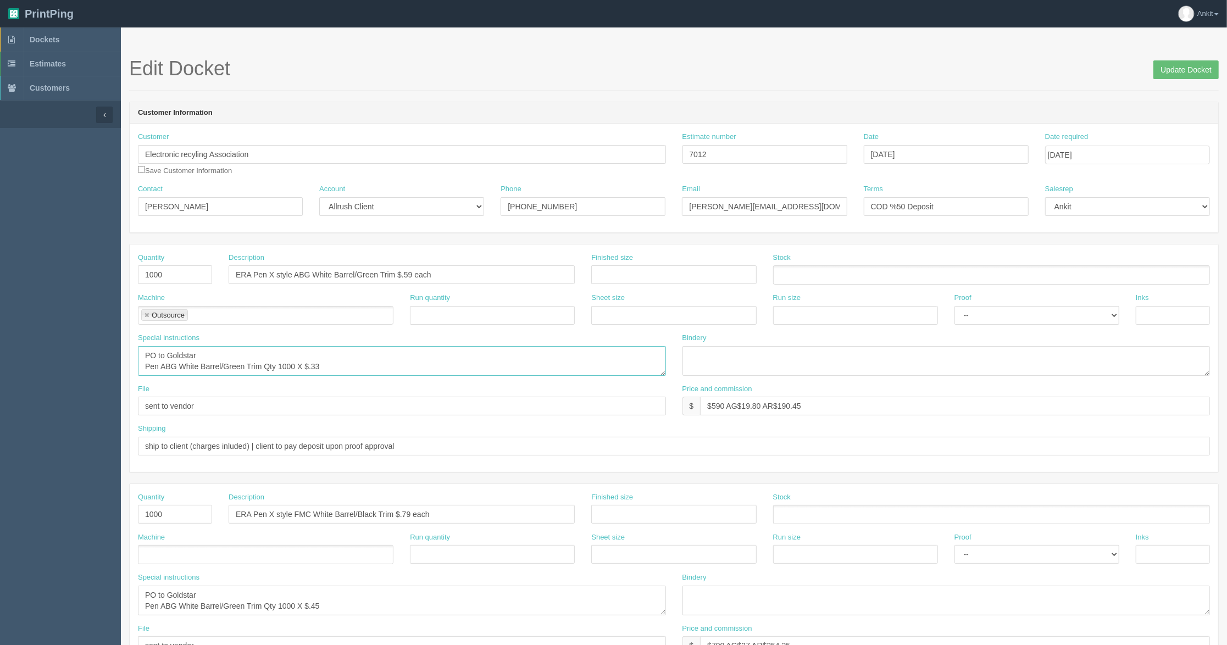
click at [299, 370] on textarea "PO to Goldstar Pen ABG White Barrel/Green Trim Qty 1000 X $.33" at bounding box center [402, 361] width 528 height 30
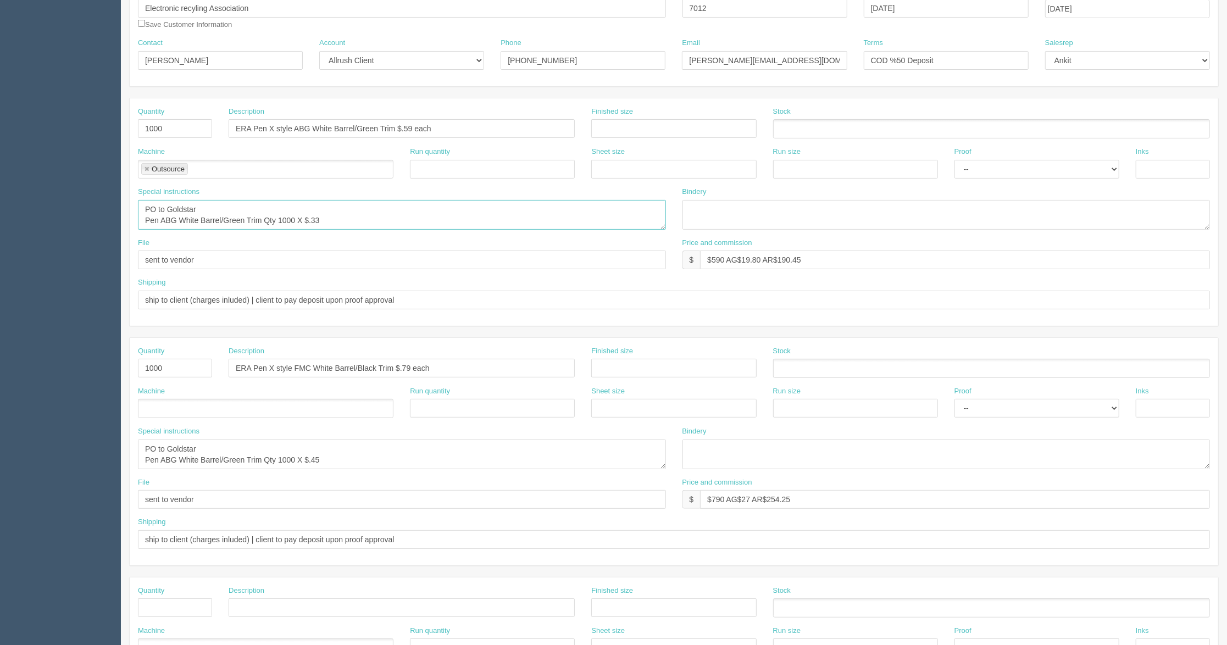
type textarea "PO to Goldstar Pen ABG White Barrel/Green Trim Qty 1000 X $.33"
click at [176, 460] on textarea "PO to Goldstar Pen ABG White Barrel/Green Trim Qty 1000 X $.45" at bounding box center [402, 455] width 528 height 30
click at [205, 461] on textarea "PO to Goldstar Pen ABG White Barrel/Green Trim Qty 1000 X $.45" at bounding box center [402, 455] width 528 height 30
click at [245, 461] on textarea "PO to Goldstar Pen ABG White Barrel/Green Trim Qty 1000 X $.45" at bounding box center [402, 455] width 528 height 30
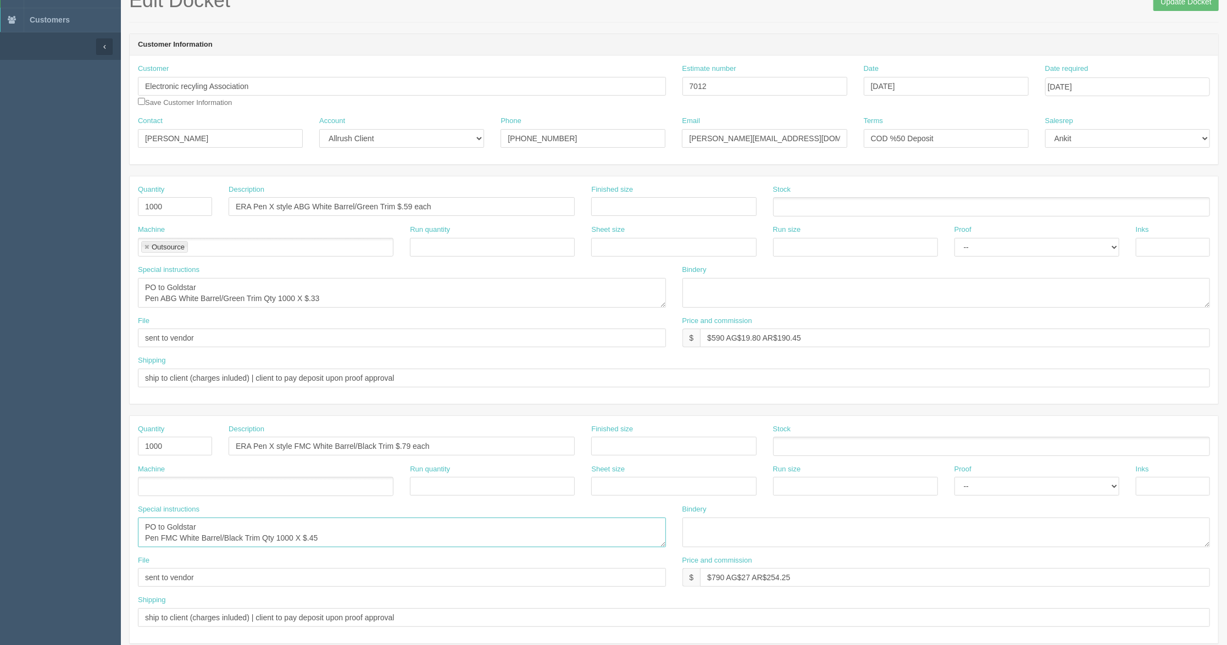
scroll to position [0, 0]
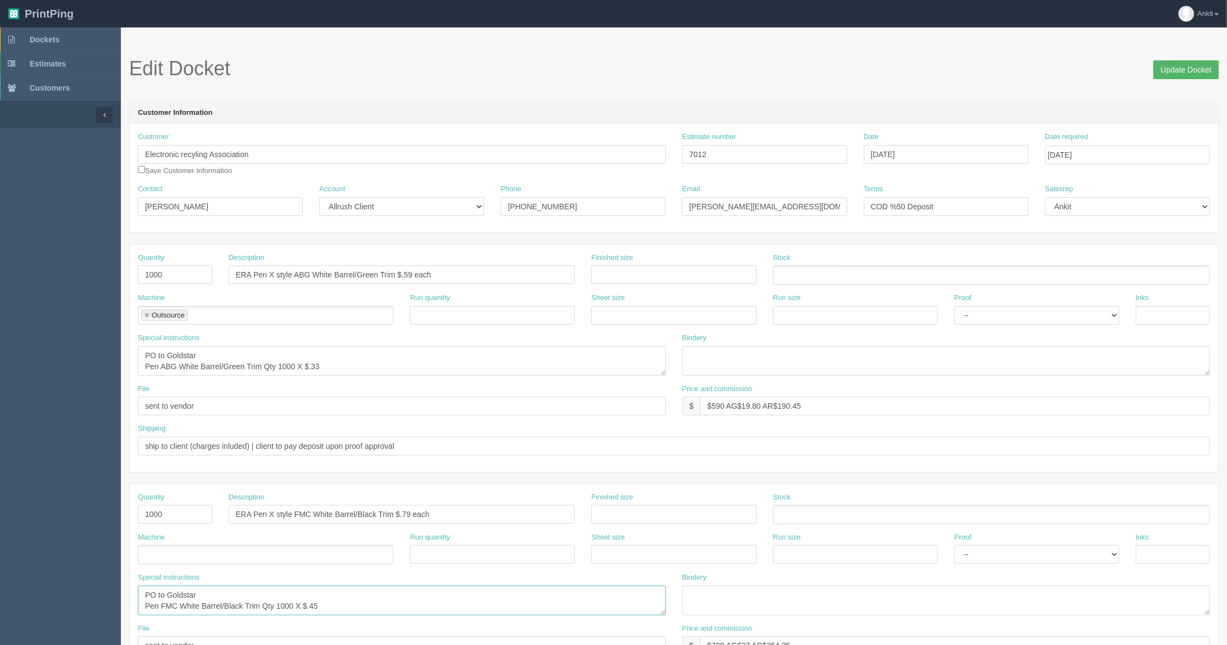
type textarea "PO to Goldstar Pen FMC White Barrel/Black Trim Qty 1000 X $.45"
click at [1176, 73] on input "Update Docket" at bounding box center [1185, 69] width 65 height 19
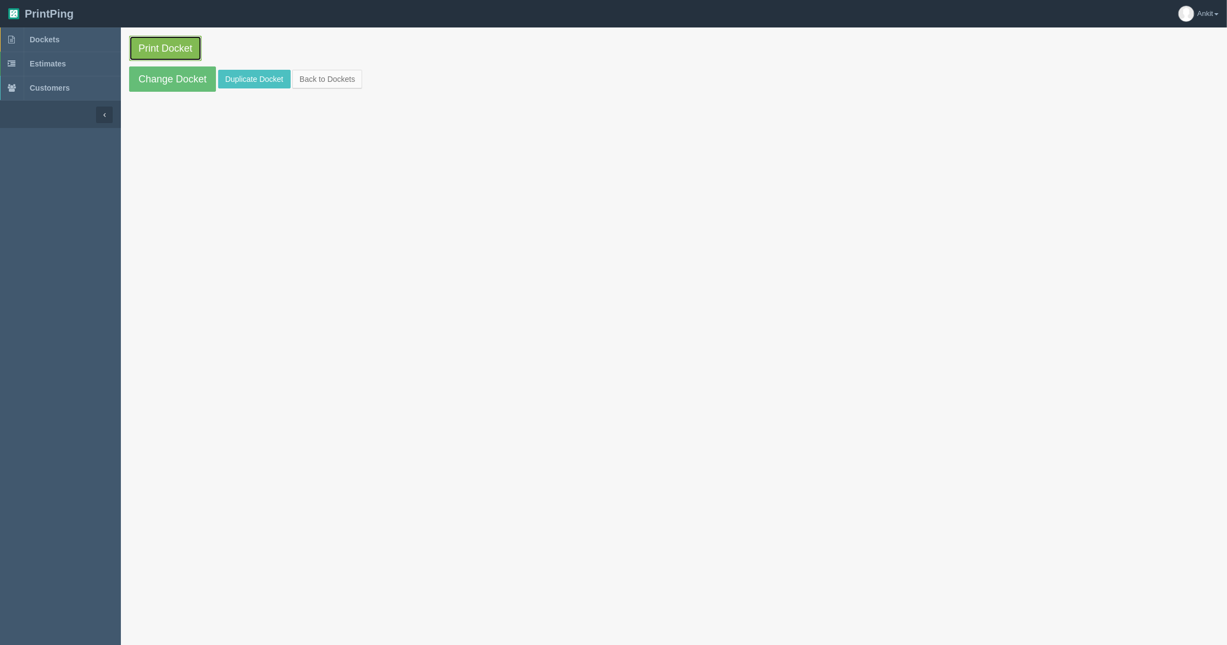
click at [183, 52] on link "Print Docket" at bounding box center [165, 48] width 73 height 25
